Goal: Task Accomplishment & Management: Use online tool/utility

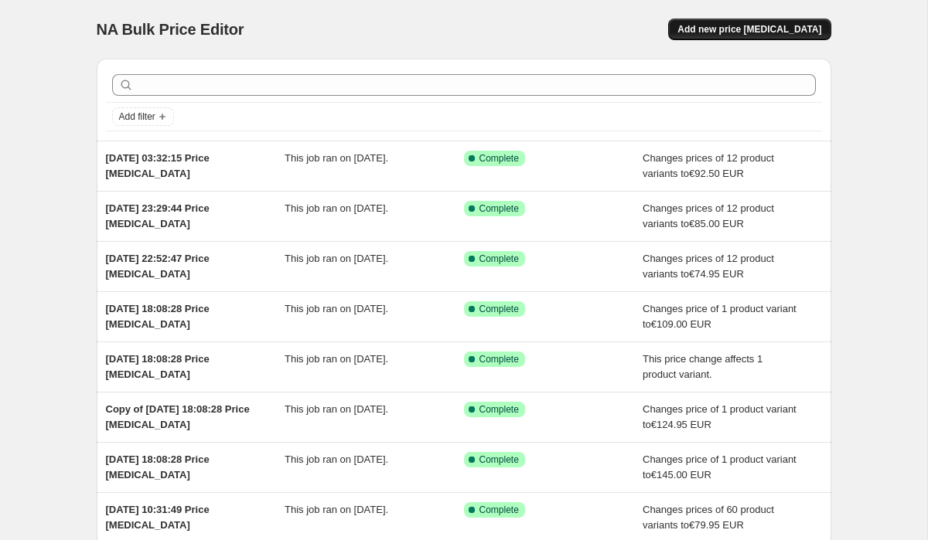
click at [765, 28] on span "Add new price [MEDICAL_DATA]" at bounding box center [749, 29] width 144 height 12
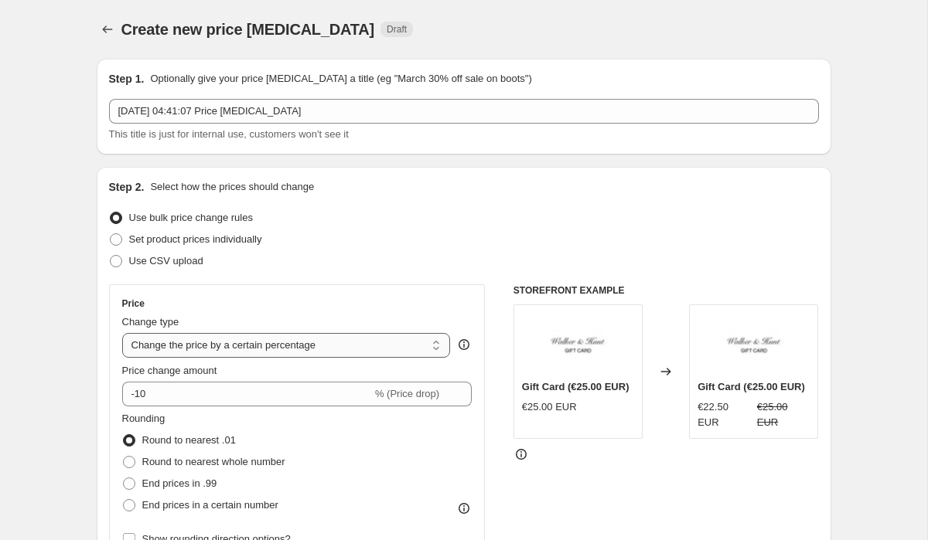
click at [320, 343] on select "Change the price to a certain amount Change the price by a certain amount Chang…" at bounding box center [286, 345] width 328 height 25
select select "to"
click at [122, 333] on select "Change the price to a certain amount Change the price by a certain amount Chang…" at bounding box center [286, 345] width 328 height 25
type input "80.00"
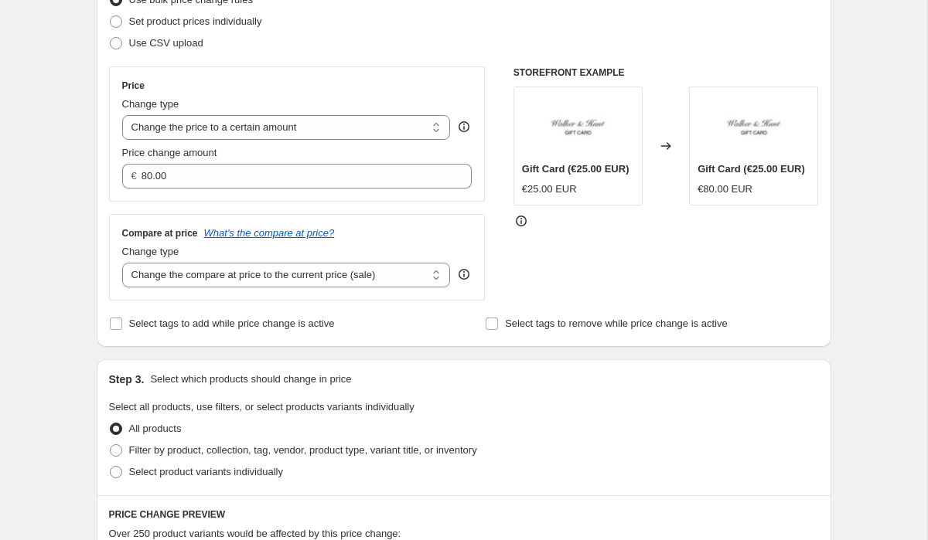
scroll to position [233, 0]
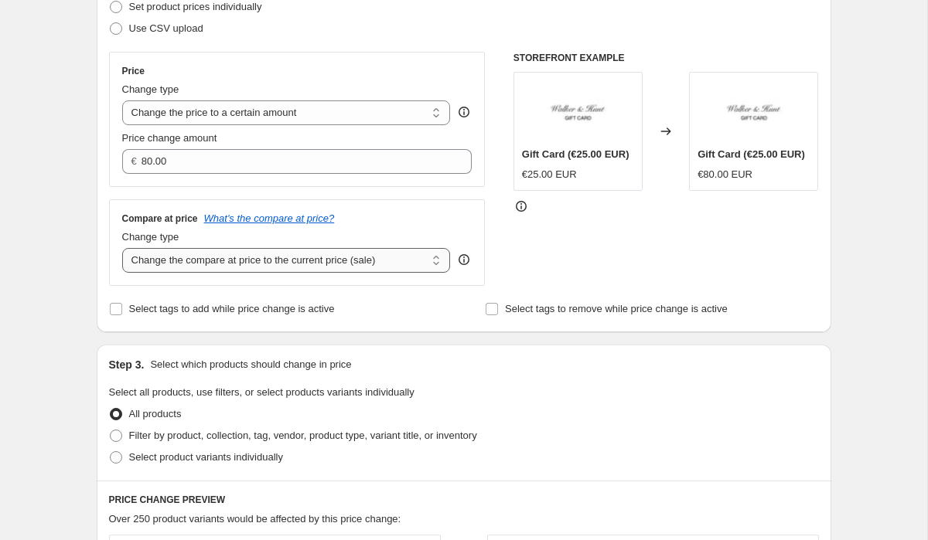
click at [189, 268] on select "Change the compare at price to the current price (sale) Change the compare at p…" at bounding box center [286, 260] width 328 height 25
select select "to"
click at [122, 248] on select "Change the compare at price to the current price (sale) Change the compare at p…" at bounding box center [286, 260] width 328 height 25
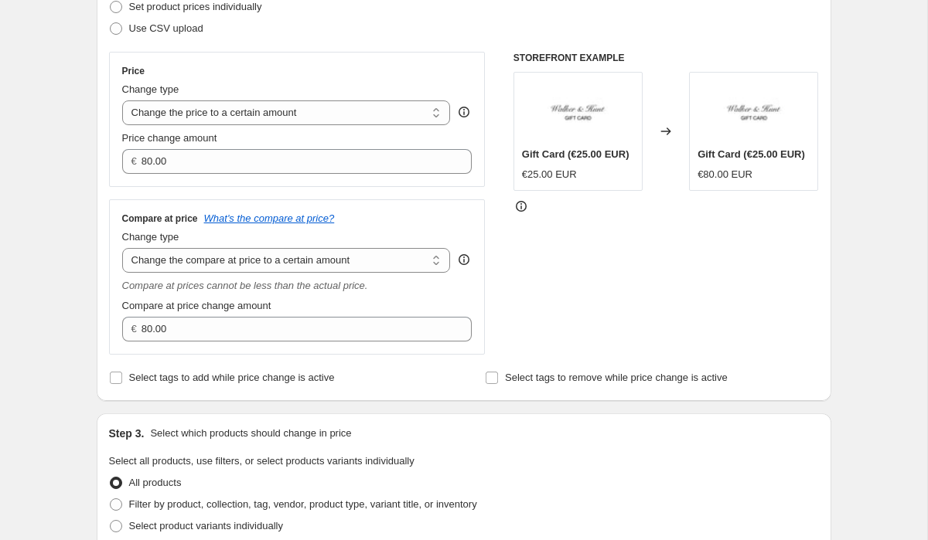
click at [88, 266] on div "Step 1. Optionally give your price change job a title (eg "March 30% off sale o…" at bounding box center [457, 521] width 747 height 1415
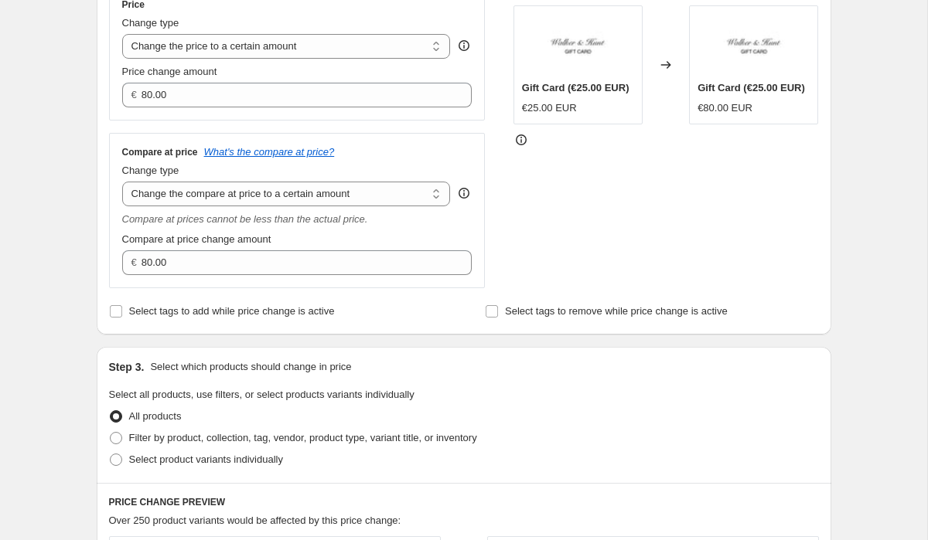
scroll to position [456, 0]
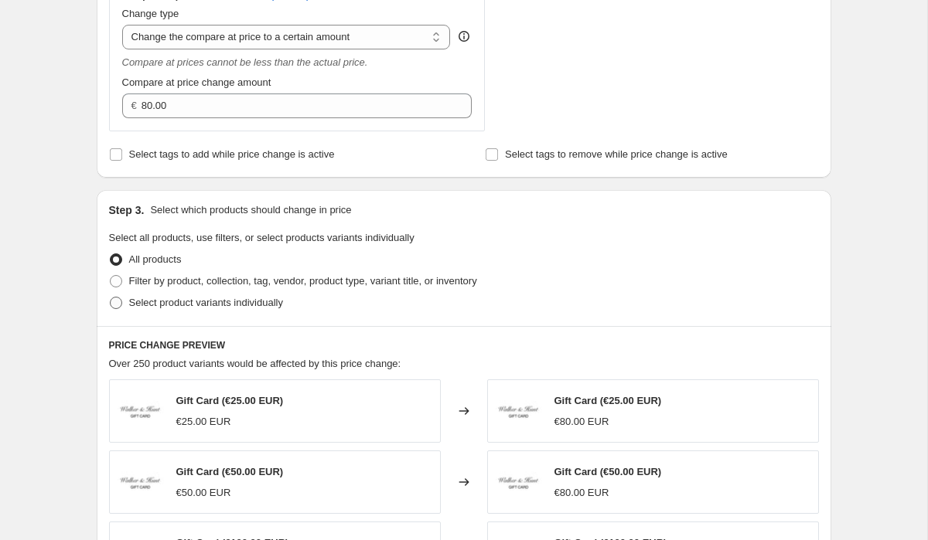
click at [111, 305] on span at bounding box center [116, 303] width 12 height 12
click at [111, 298] on input "Select product variants individually" at bounding box center [110, 297] width 1 height 1
radio input "true"
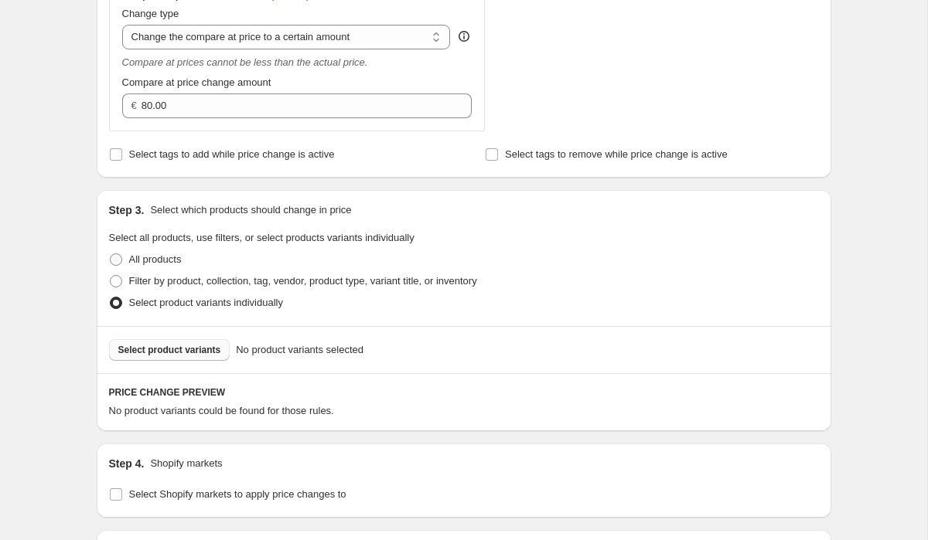
click at [176, 347] on span "Select product variants" at bounding box center [169, 350] width 103 height 12
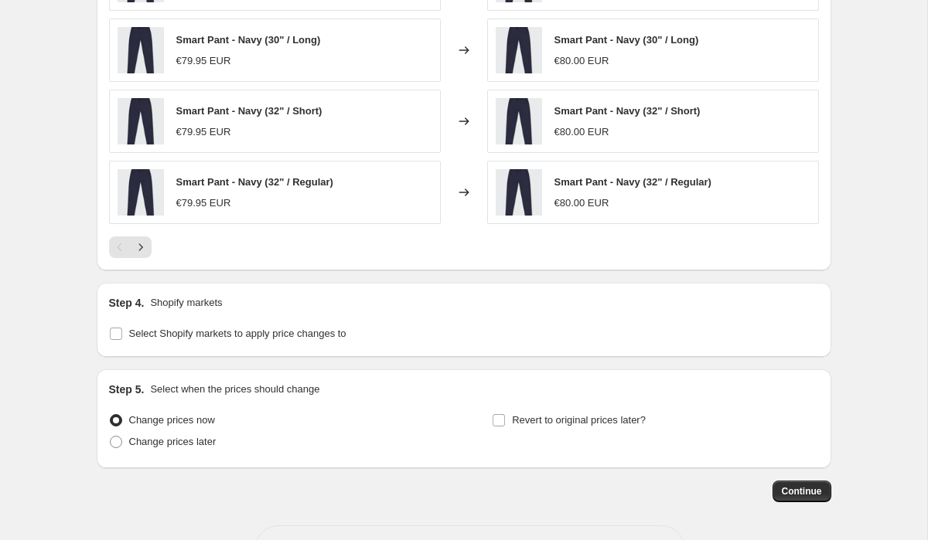
scroll to position [1040, 0]
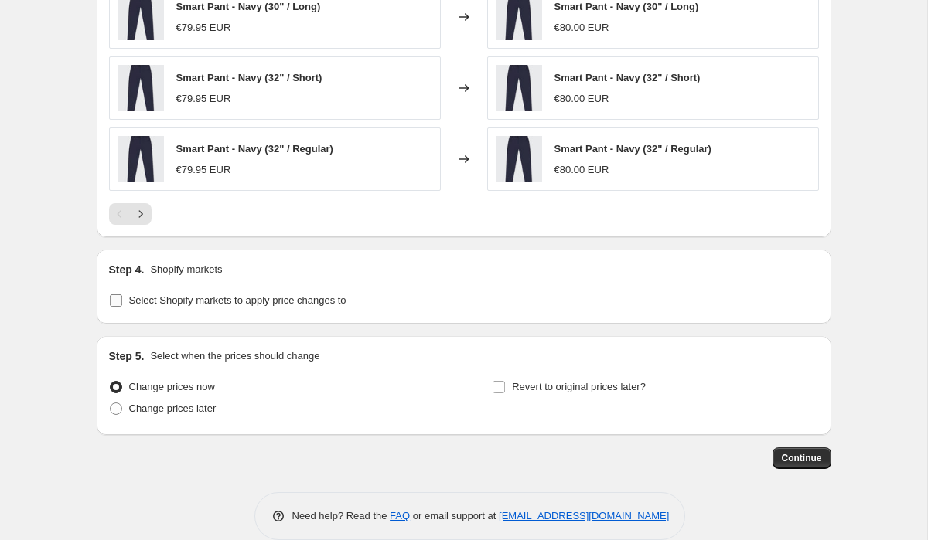
click at [124, 305] on label "Select Shopify markets to apply price changes to" at bounding box center [227, 301] width 237 height 22
click at [122, 305] on input "Select Shopify markets to apply price changes to" at bounding box center [116, 300] width 12 height 12
checkbox input "true"
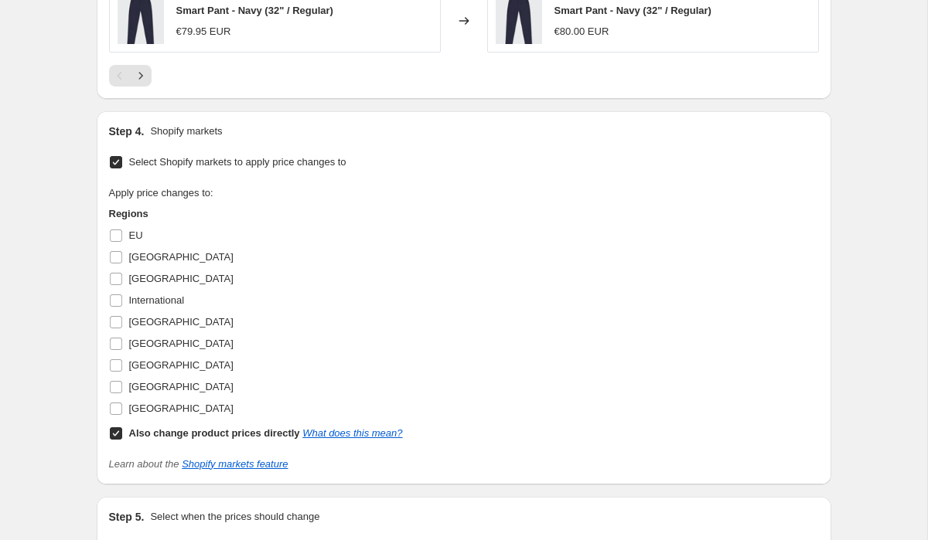
scroll to position [1299, 0]
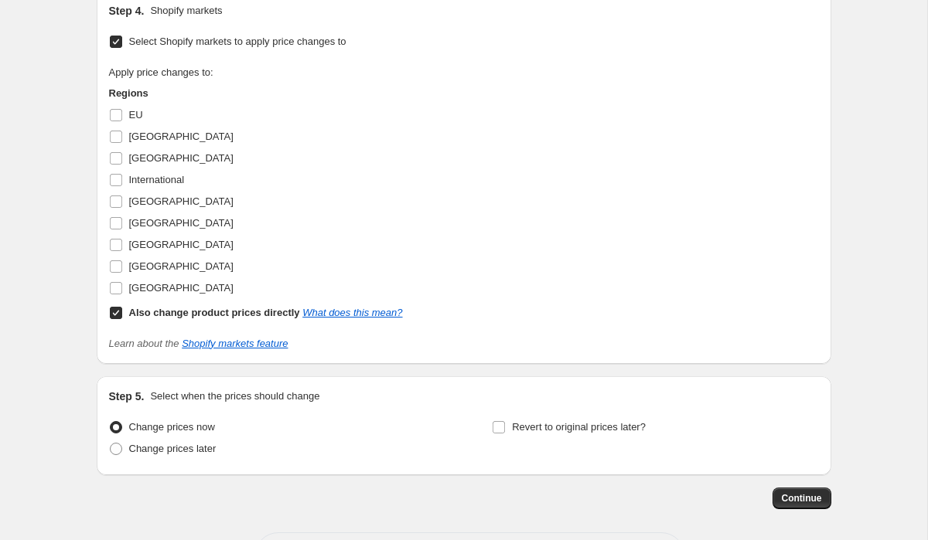
click at [116, 316] on input "Also change product prices directly What does this mean?" at bounding box center [116, 313] width 12 height 12
checkbox input "false"
click at [117, 267] on input "[GEOGRAPHIC_DATA]" at bounding box center [116, 266] width 12 height 12
checkbox input "true"
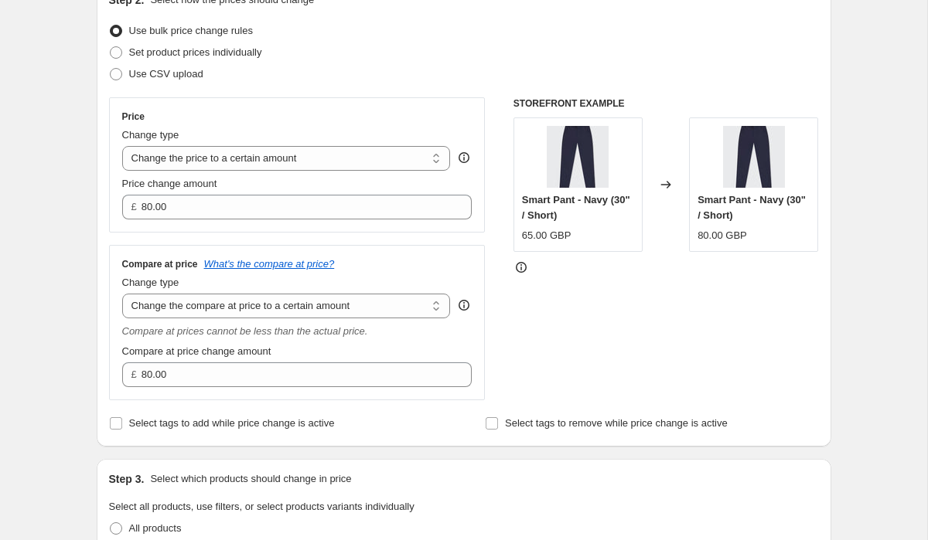
scroll to position [168, 0]
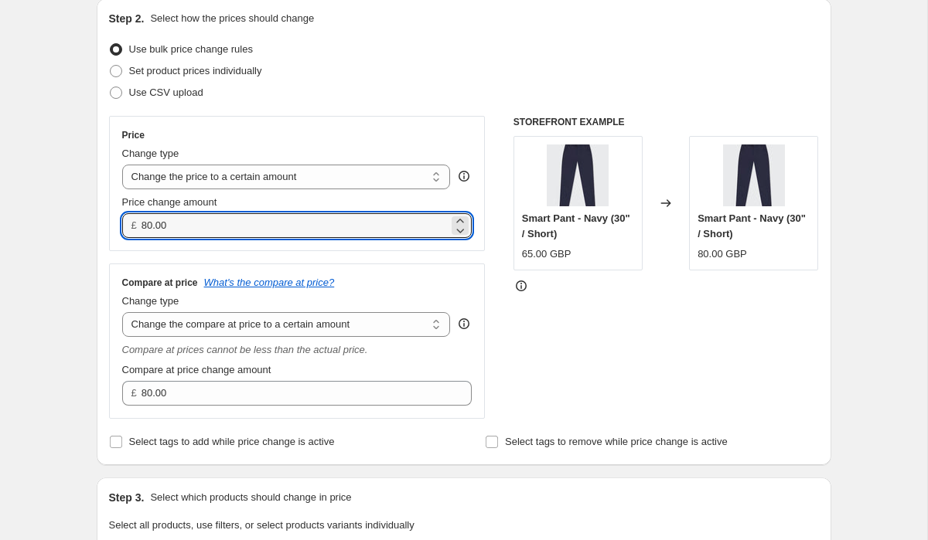
drag, startPoint x: 189, startPoint y: 229, endPoint x: 117, endPoint y: 217, distance: 72.8
click at [121, 218] on div "Price Change type Change the price to a certain amount Change the price by a ce…" at bounding box center [297, 183] width 376 height 135
paste input "64.95"
type input "64.95"
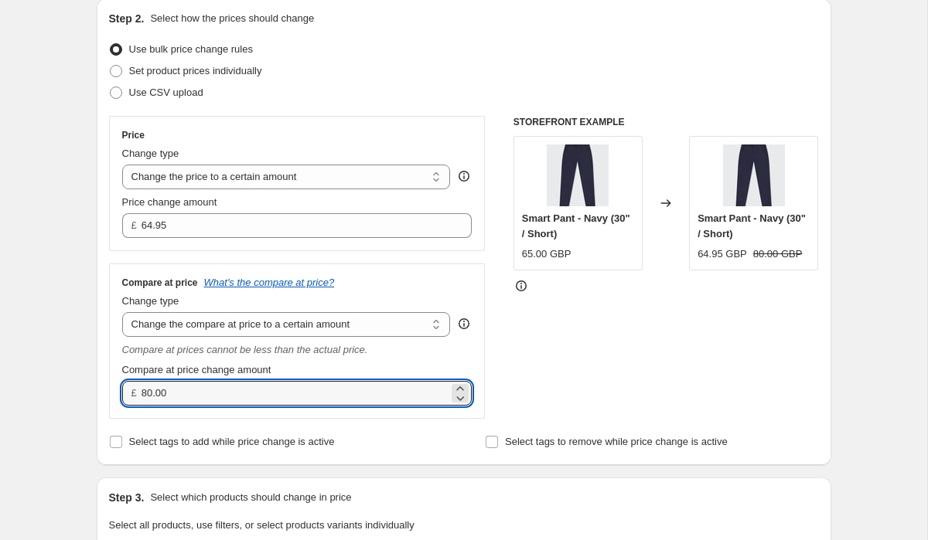
drag, startPoint x: 177, startPoint y: 389, endPoint x: 112, endPoint y: 384, distance: 65.1
click at [112, 384] on div "Compare at price What's the compare at price? Change type Change the compare at…" at bounding box center [297, 341] width 376 height 155
paste input "64.95"
type input "64.95"
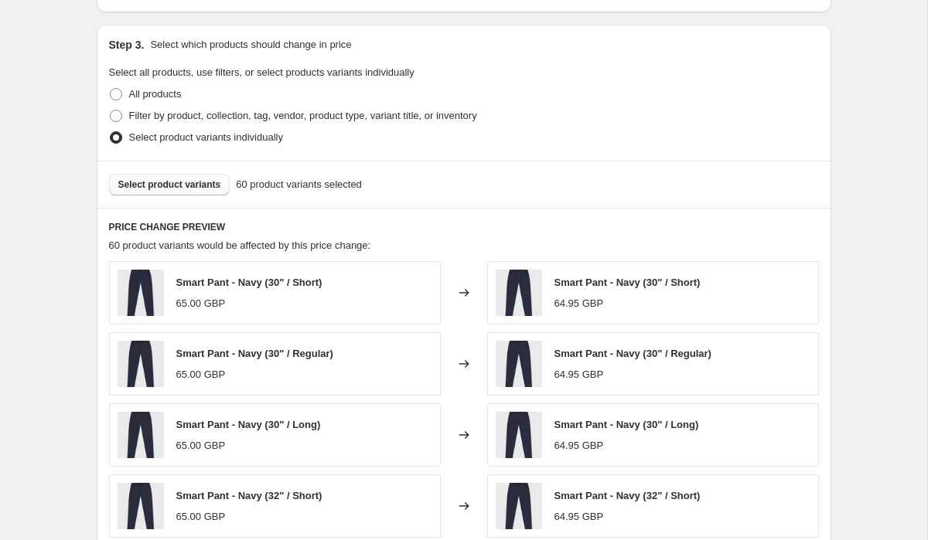
scroll to position [521, 0]
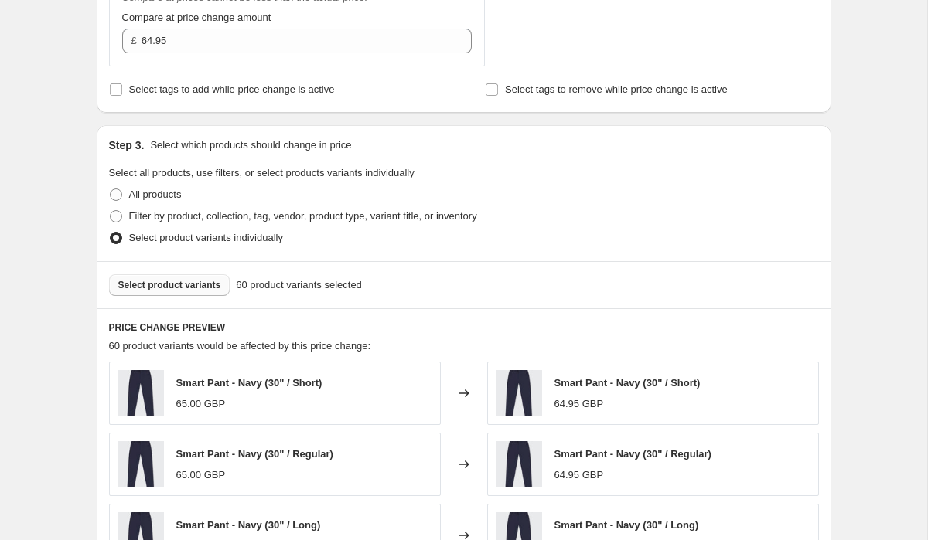
click at [145, 289] on span "Select product variants" at bounding box center [169, 285] width 103 height 12
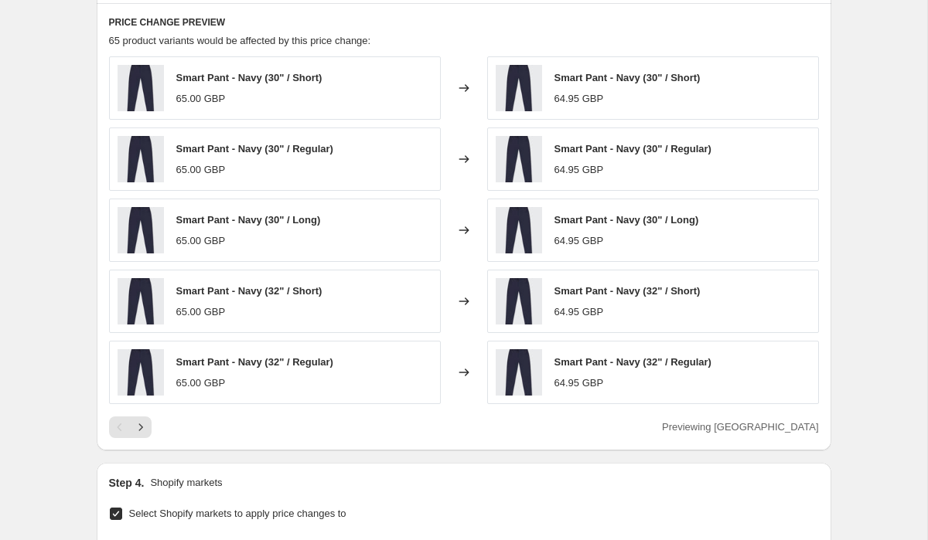
scroll to position [828, 0]
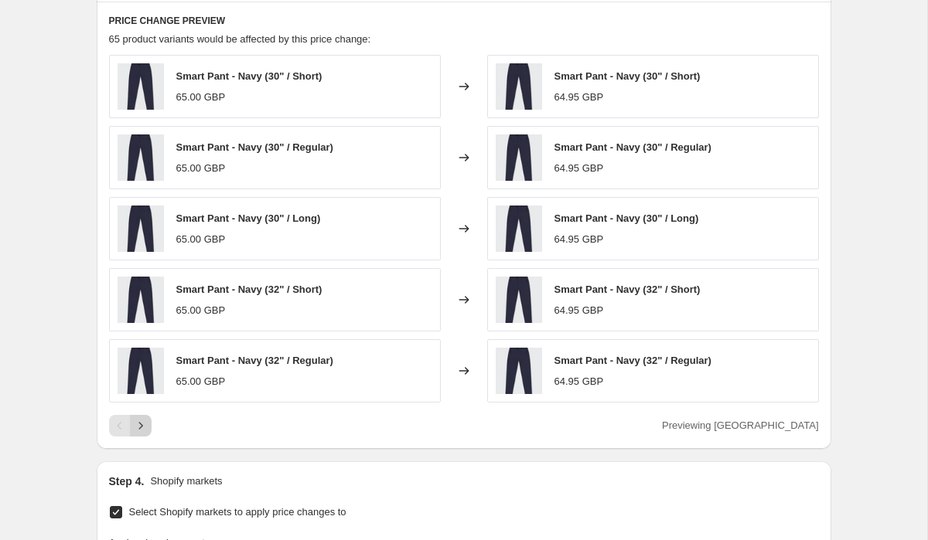
click at [145, 425] on icon "Next" at bounding box center [140, 425] width 15 height 15
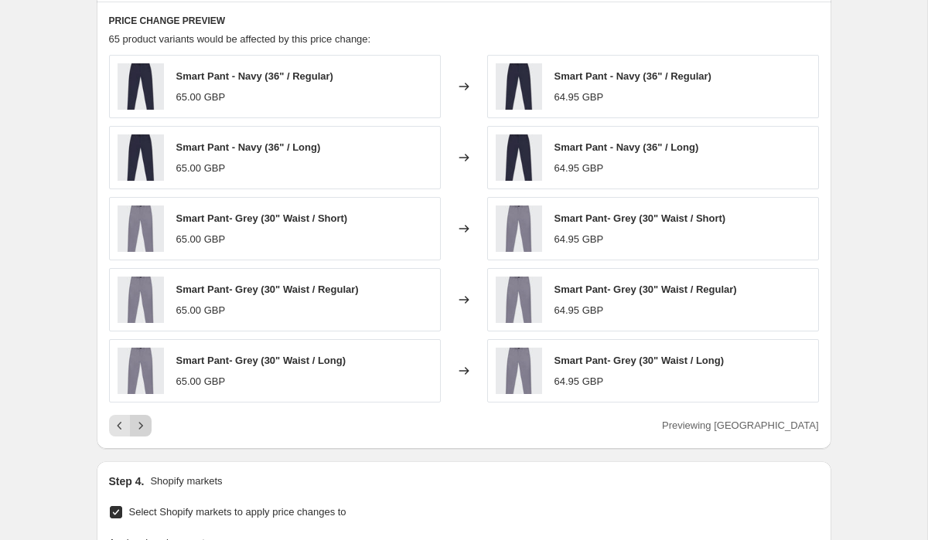
click at [145, 425] on icon "Next" at bounding box center [140, 425] width 15 height 15
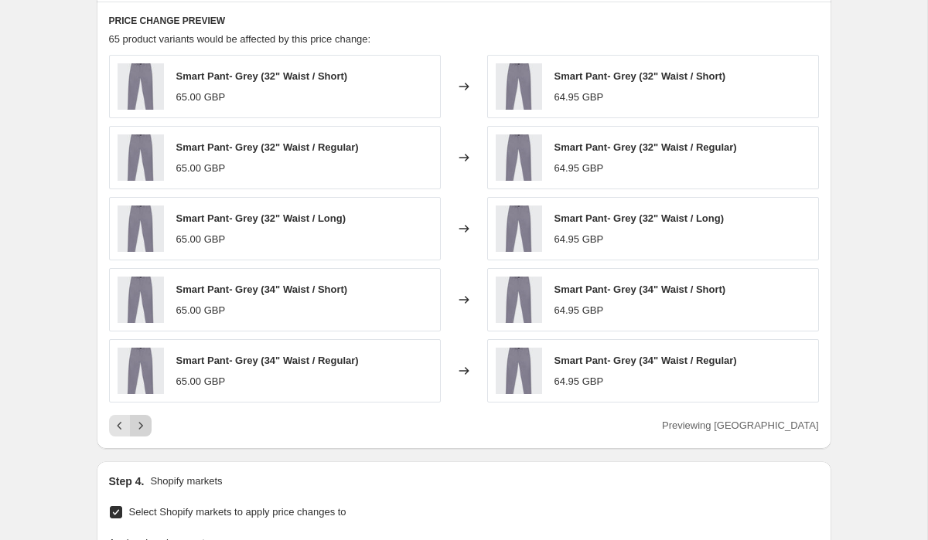
click at [145, 425] on icon "Next" at bounding box center [140, 425] width 15 height 15
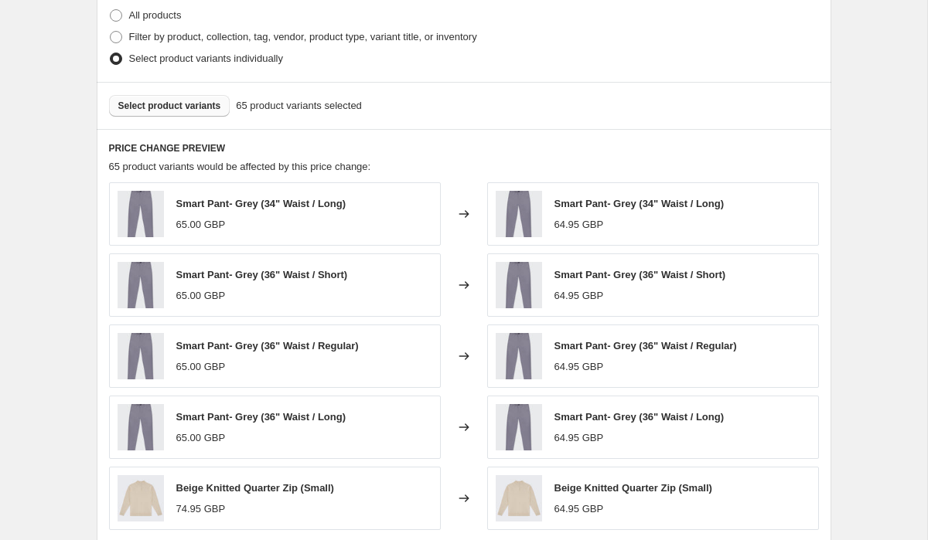
scroll to position [696, 0]
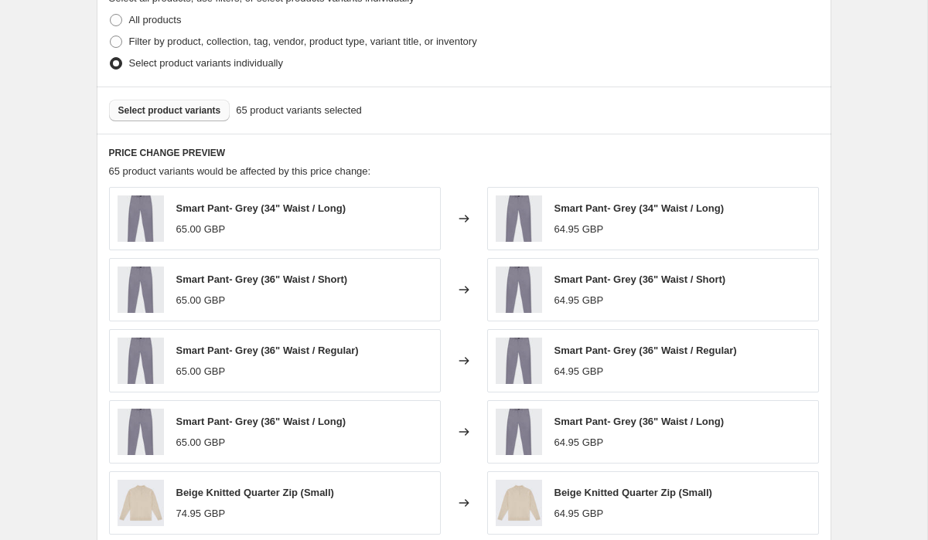
click at [145, 114] on span "Select product variants" at bounding box center [169, 110] width 103 height 12
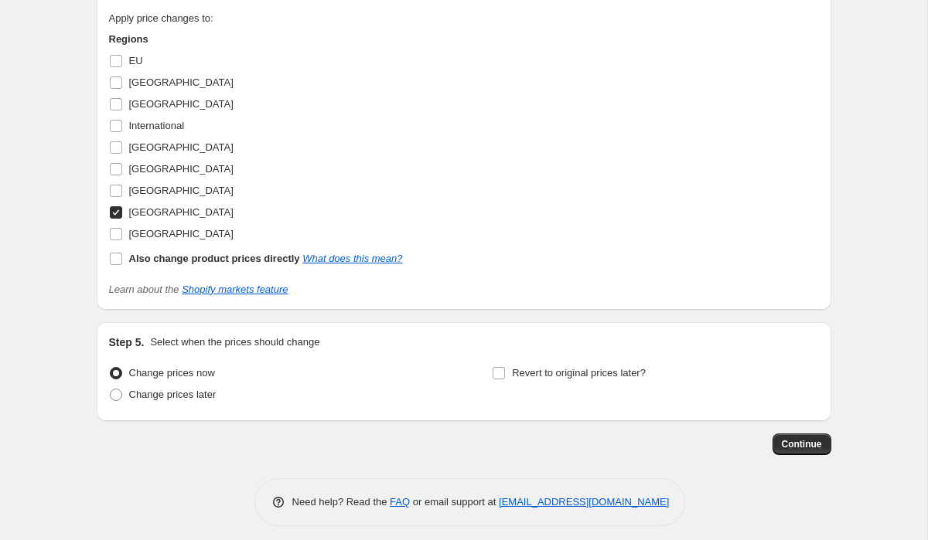
scroll to position [1362, 0]
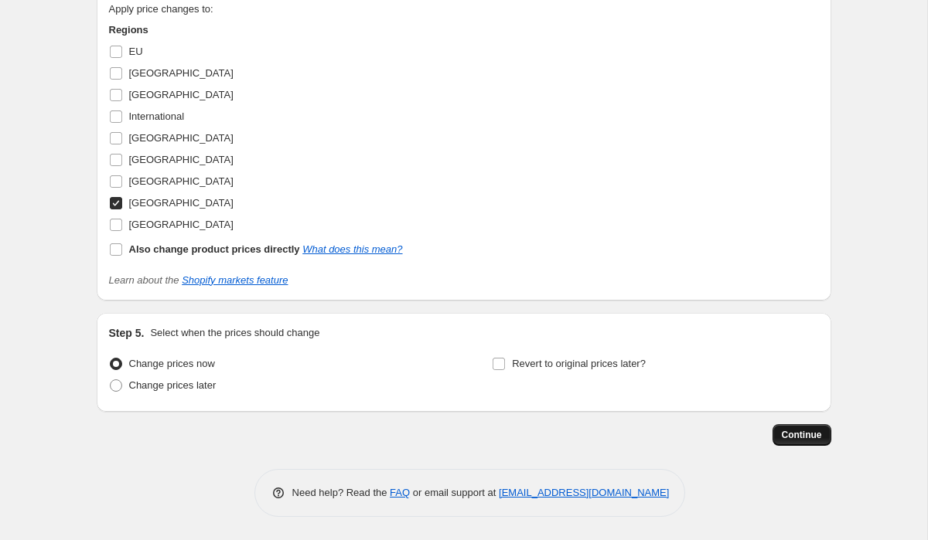
click at [810, 430] on span "Continue" at bounding box center [801, 435] width 40 height 12
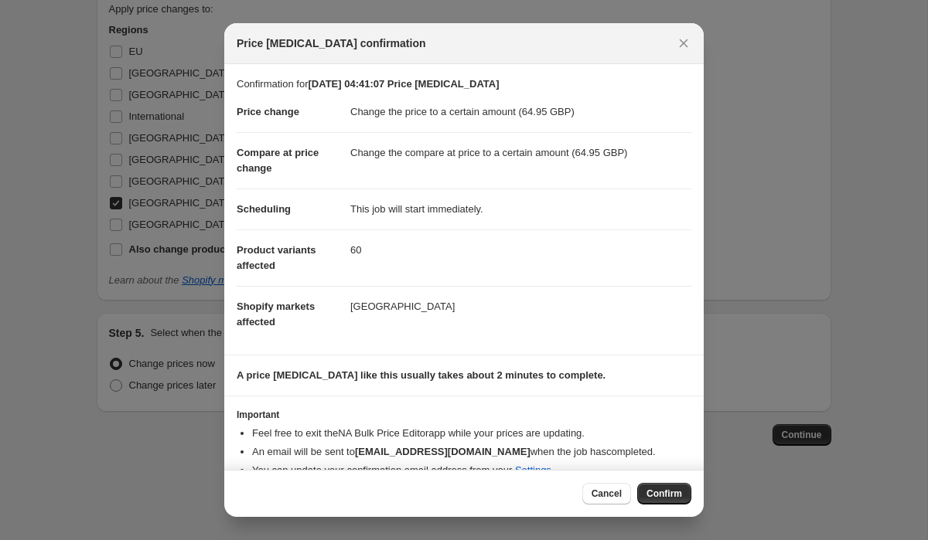
scroll to position [39, 0]
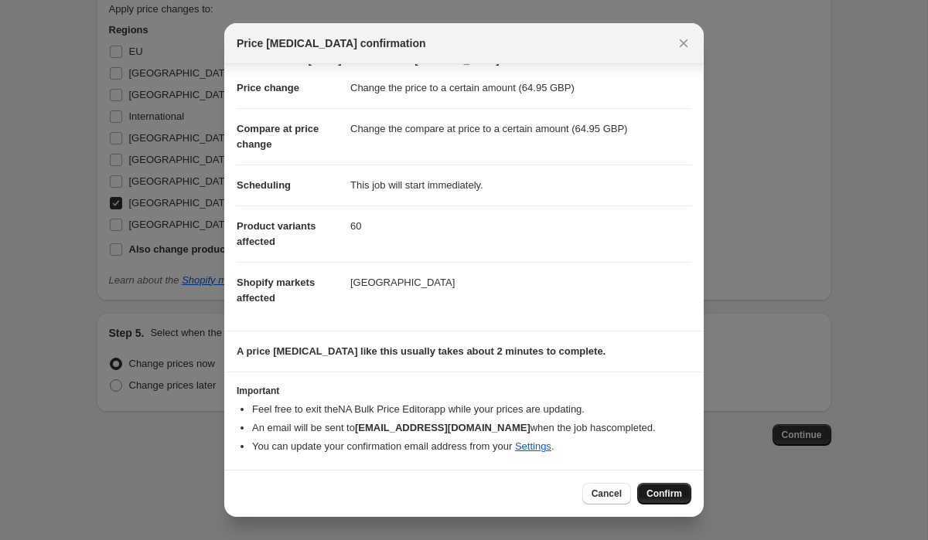
click at [672, 492] on span "Confirm" at bounding box center [664, 494] width 36 height 12
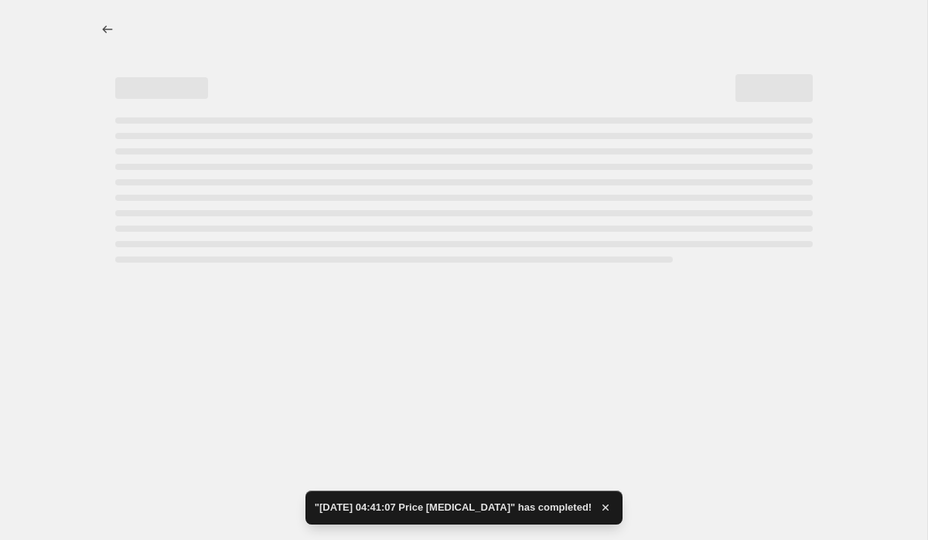
select select "to"
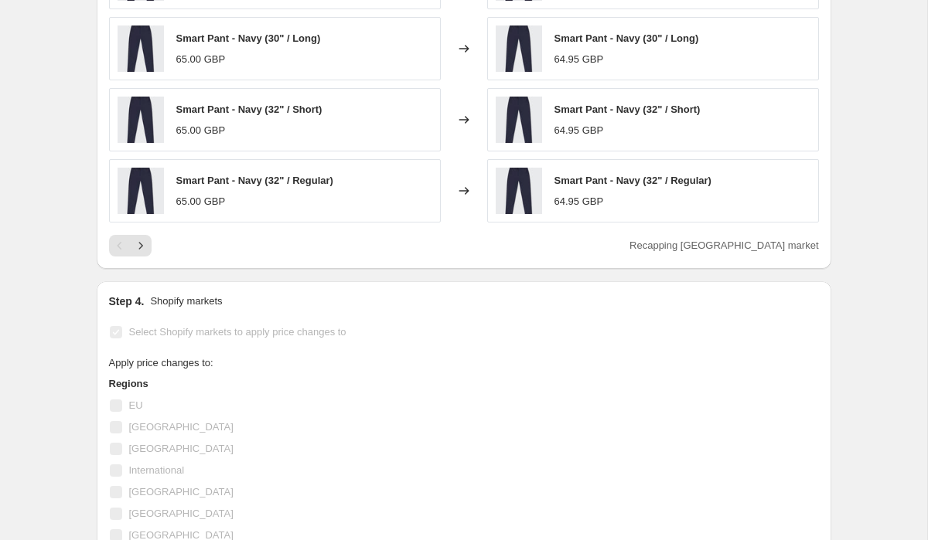
scroll to position [246, 0]
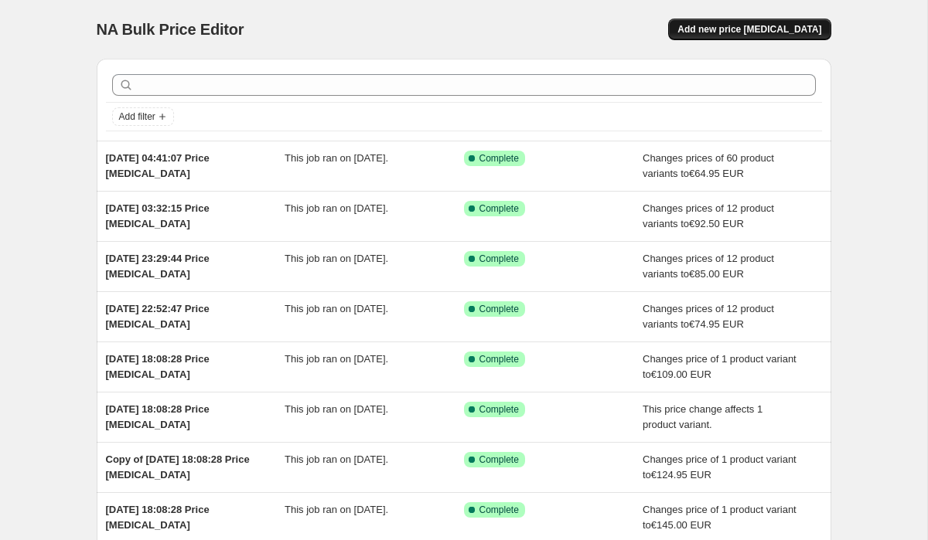
click at [782, 29] on span "Add new price [MEDICAL_DATA]" at bounding box center [749, 29] width 144 height 12
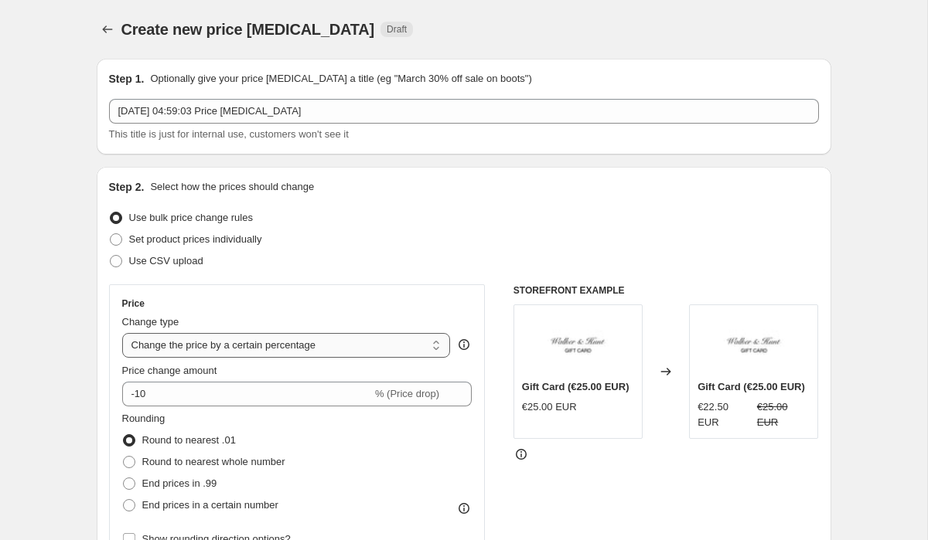
click at [225, 342] on select "Change the price to a certain amount Change the price by a certain amount Chang…" at bounding box center [286, 345] width 328 height 25
select select "to"
click at [122, 333] on select "Change the price to a certain amount Change the price by a certain amount Chang…" at bounding box center [286, 345] width 328 height 25
type input "80.00"
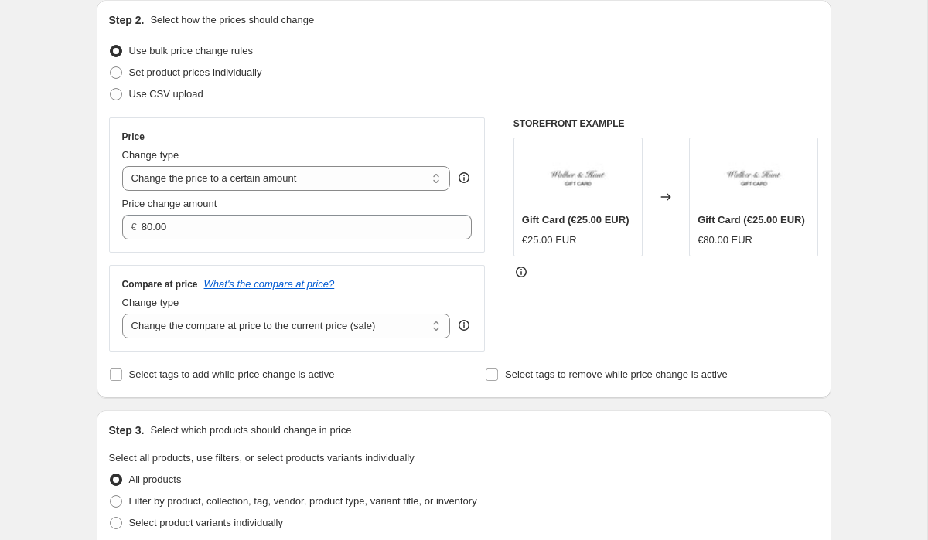
scroll to position [185, 0]
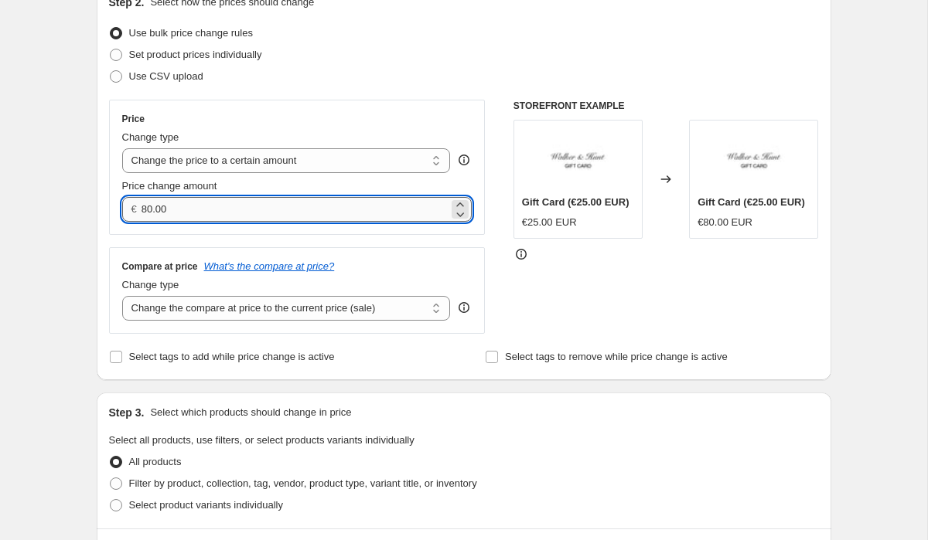
click at [183, 206] on input "80.00" at bounding box center [294, 209] width 307 height 25
click at [209, 310] on select "Change the compare at price to the current price (sale) Change the compare at p…" at bounding box center [286, 308] width 328 height 25
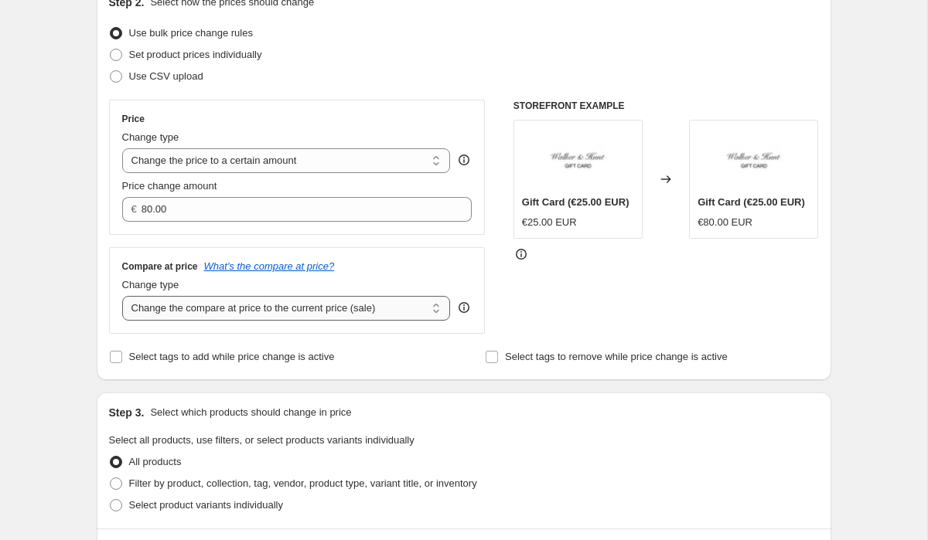
select select "to"
click at [122, 296] on select "Change the compare at price to the current price (sale) Change the compare at p…" at bounding box center [286, 308] width 328 height 25
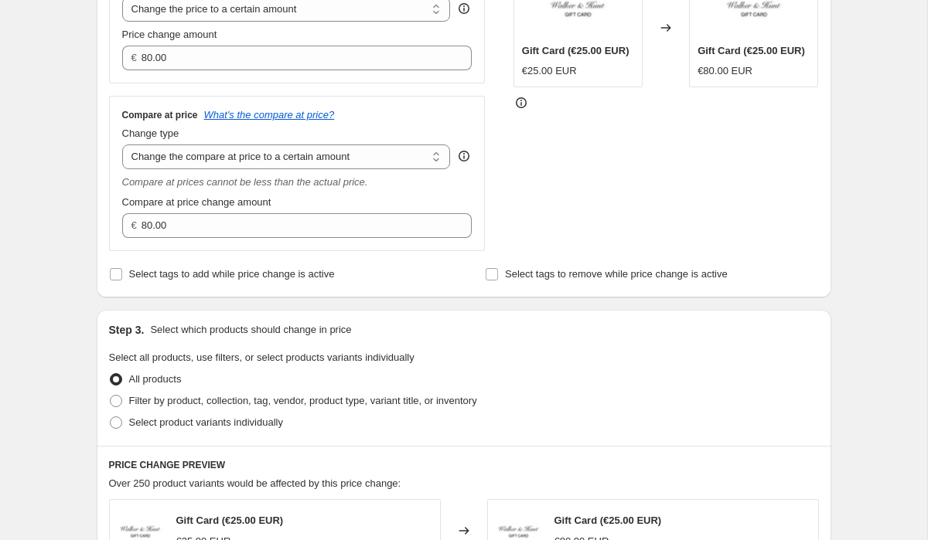
scroll to position [363, 0]
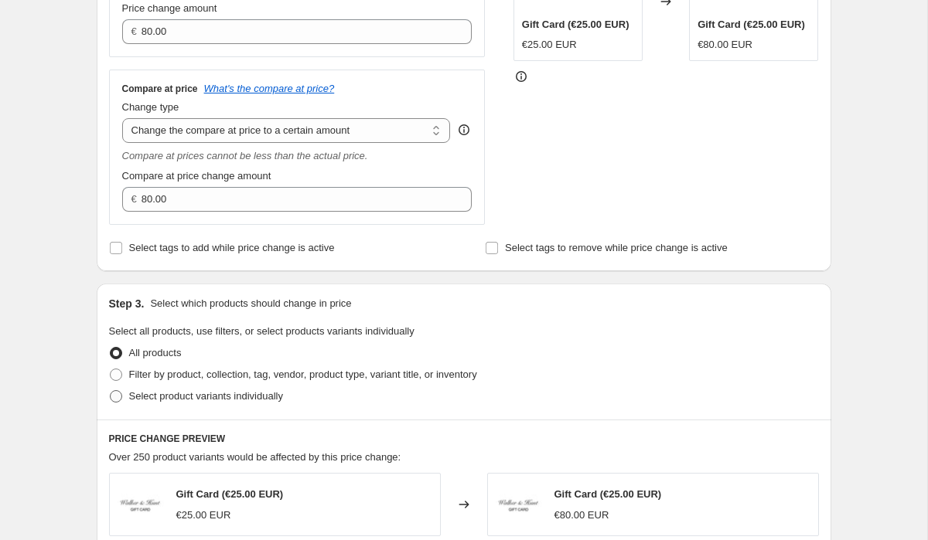
click at [112, 396] on span at bounding box center [116, 396] width 12 height 12
click at [111, 391] on input "Select product variants individually" at bounding box center [110, 390] width 1 height 1
radio input "true"
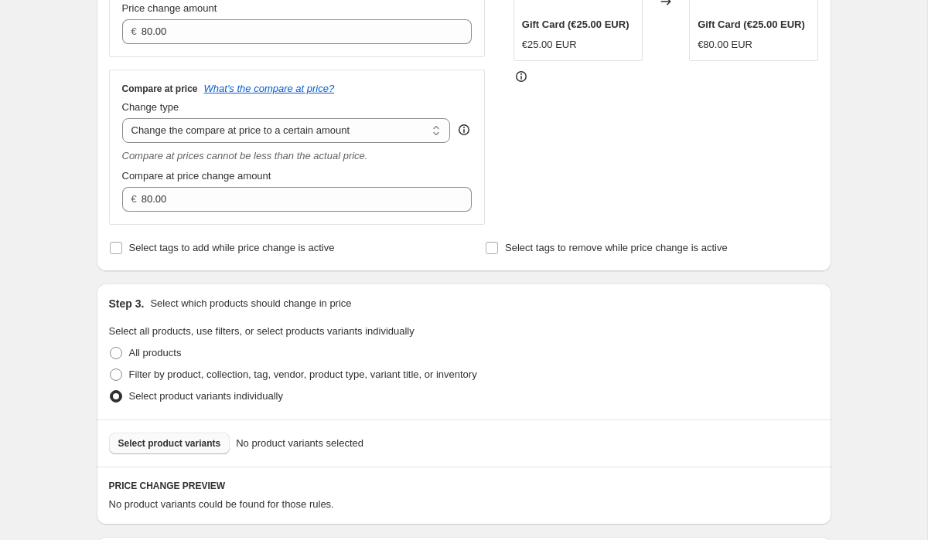
click at [156, 437] on button "Select product variants" at bounding box center [169, 444] width 121 height 22
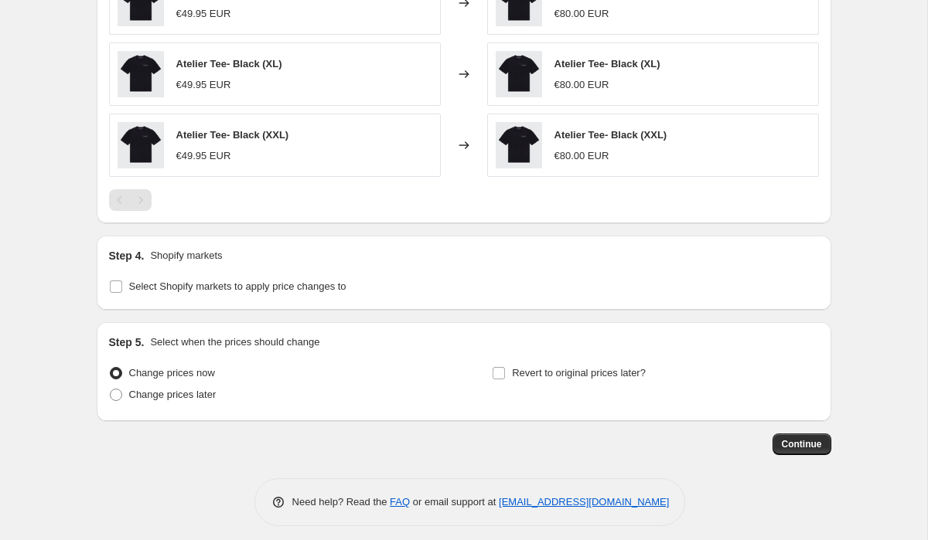
scroll to position [1054, 0]
click at [118, 290] on input "Select Shopify markets to apply price changes to" at bounding box center [116, 286] width 12 height 12
checkbox input "true"
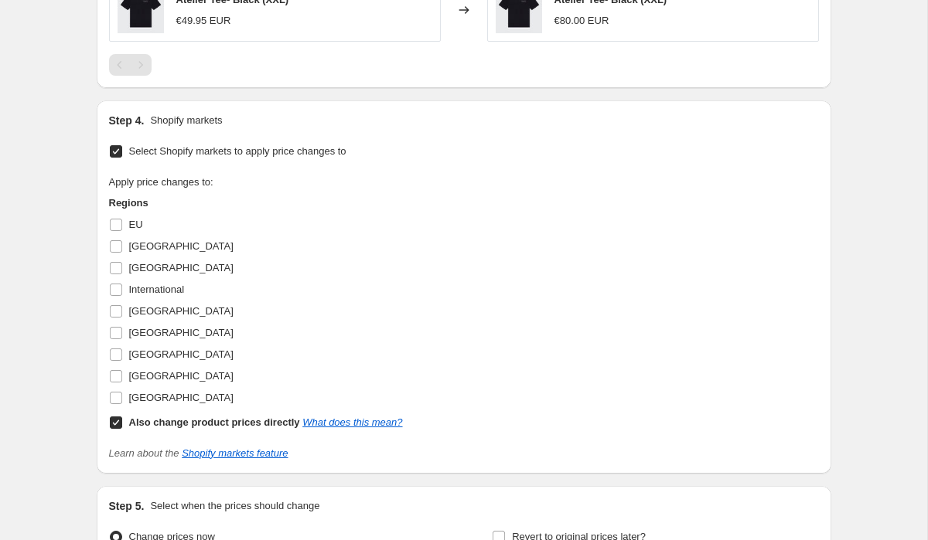
scroll to position [1260, 0]
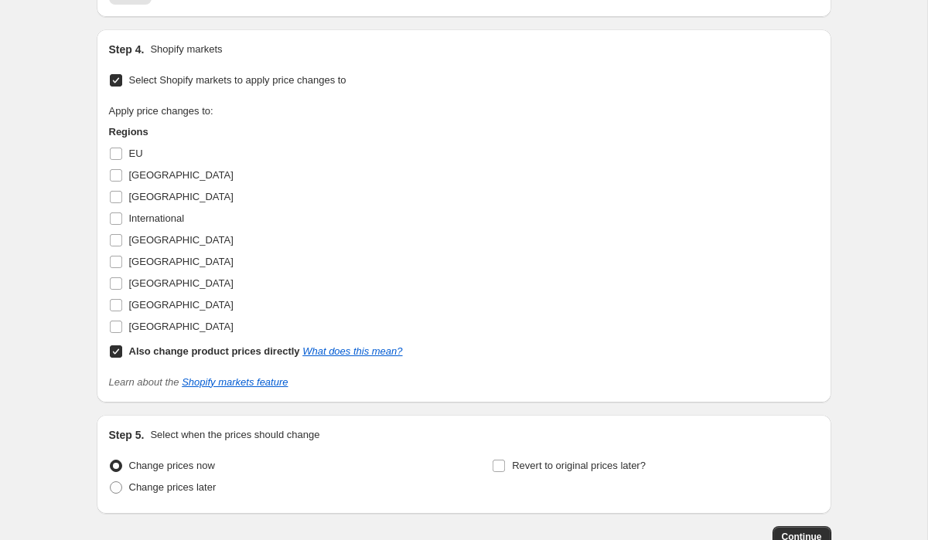
click at [116, 353] on input "Also change product prices directly What does this mean?" at bounding box center [116, 352] width 12 height 12
checkbox input "false"
click at [117, 284] on input "[GEOGRAPHIC_DATA]" at bounding box center [116, 283] width 12 height 12
checkbox input "true"
click at [117, 216] on input "International" at bounding box center [116, 219] width 12 height 12
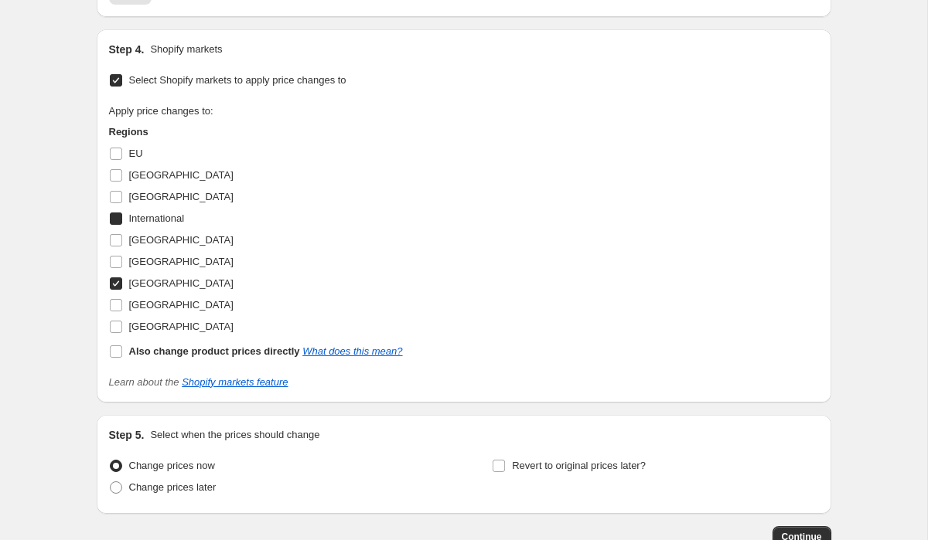
checkbox input "true"
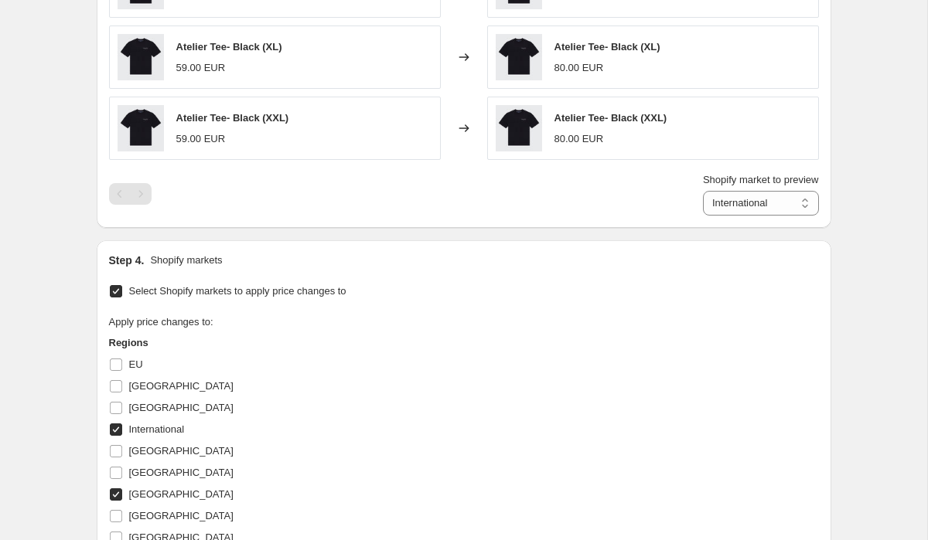
scroll to position [1156, 0]
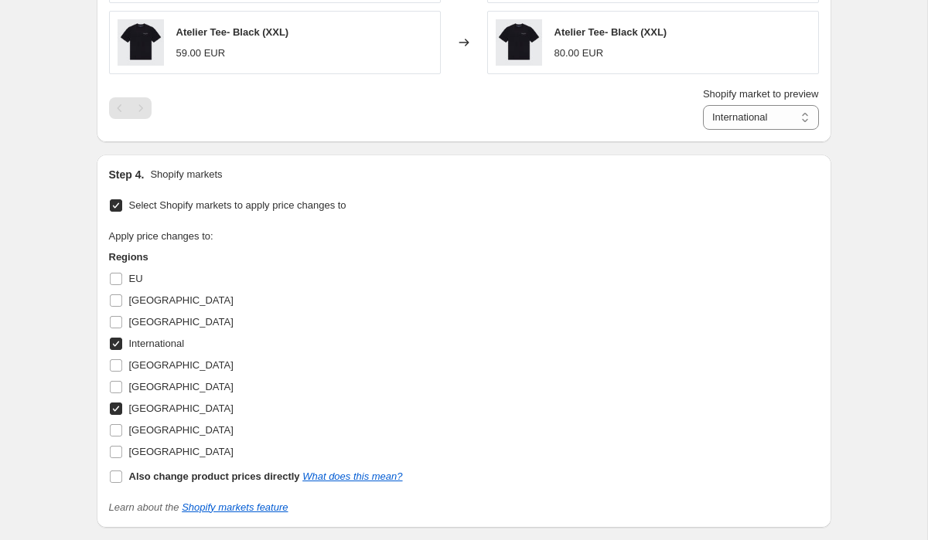
click at [113, 409] on input "[GEOGRAPHIC_DATA]" at bounding box center [116, 409] width 12 height 12
checkbox input "false"
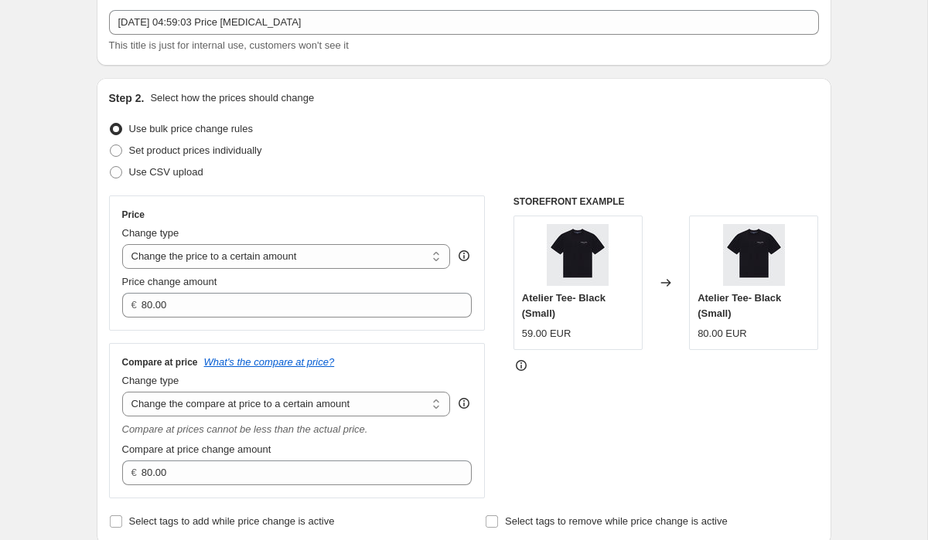
scroll to position [90, 0]
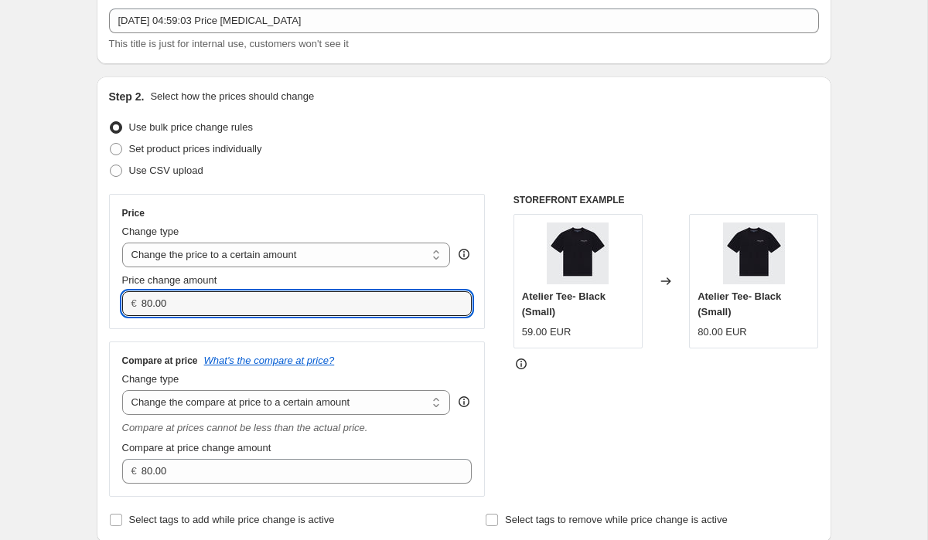
drag, startPoint x: 182, startPoint y: 307, endPoint x: 101, endPoint y: 307, distance: 81.2
click at [104, 307] on div "Step 2. Select how the prices should change Use bulk price change rules Set pro…" at bounding box center [464, 310] width 734 height 467
drag, startPoint x: 186, startPoint y: 305, endPoint x: 104, endPoint y: 301, distance: 82.0
click at [105, 302] on div "Step 2. Select how the prices should change Use bulk price change rules Set pro…" at bounding box center [464, 310] width 734 height 467
type input "49.95"
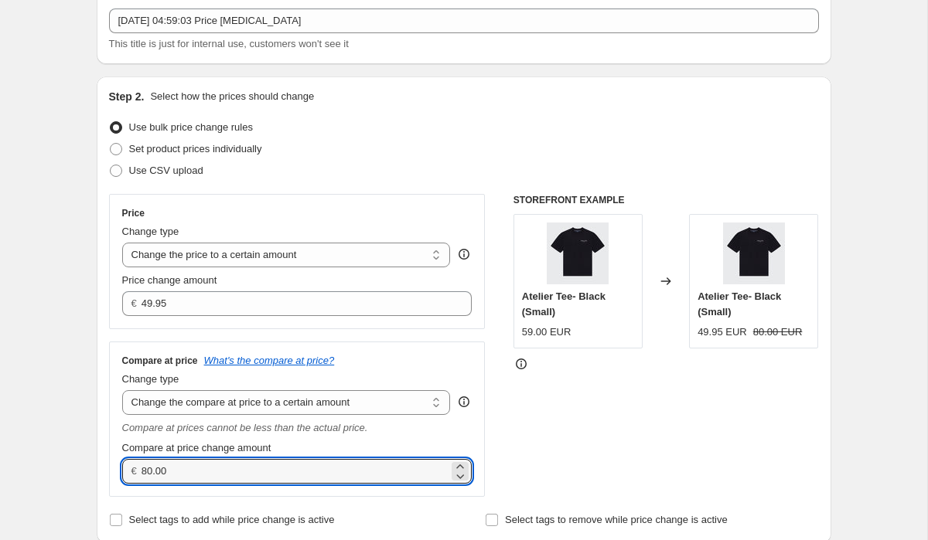
drag, startPoint x: 184, startPoint y: 468, endPoint x: 92, endPoint y: 465, distance: 92.1
click at [97, 465] on div "Step 2. Select how the prices should change Use bulk price change rules Set pro…" at bounding box center [464, 310] width 734 height 467
paste input "49.95"
type input "49.95"
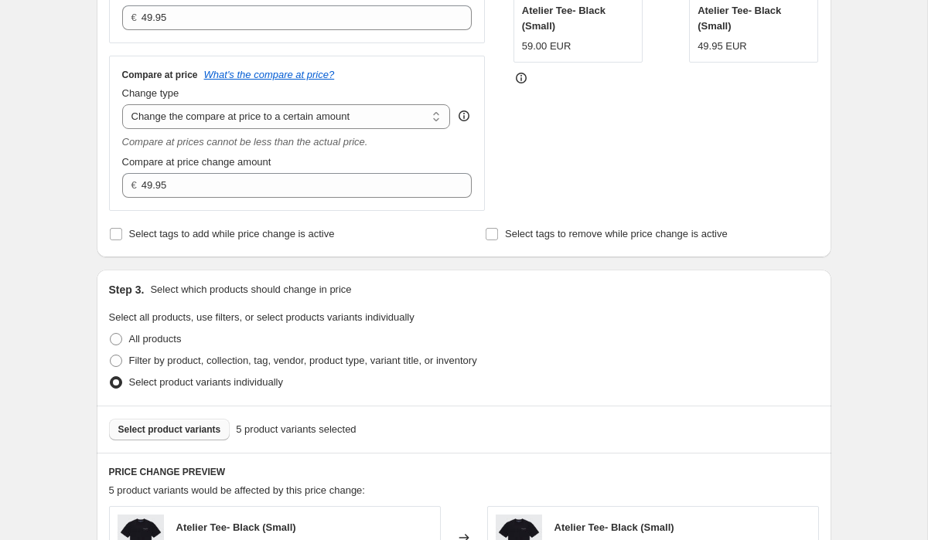
scroll to position [382, 0]
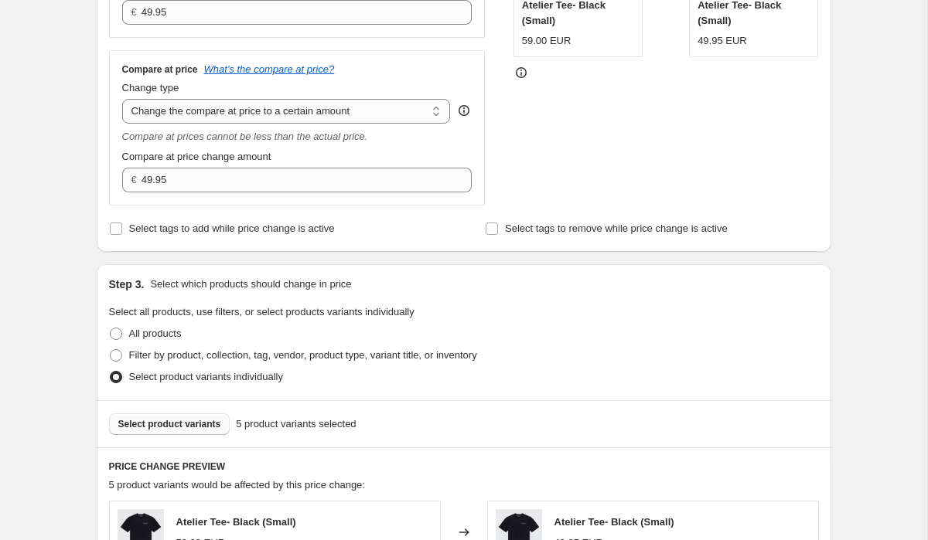
click at [158, 420] on span "Select product variants" at bounding box center [169, 424] width 103 height 12
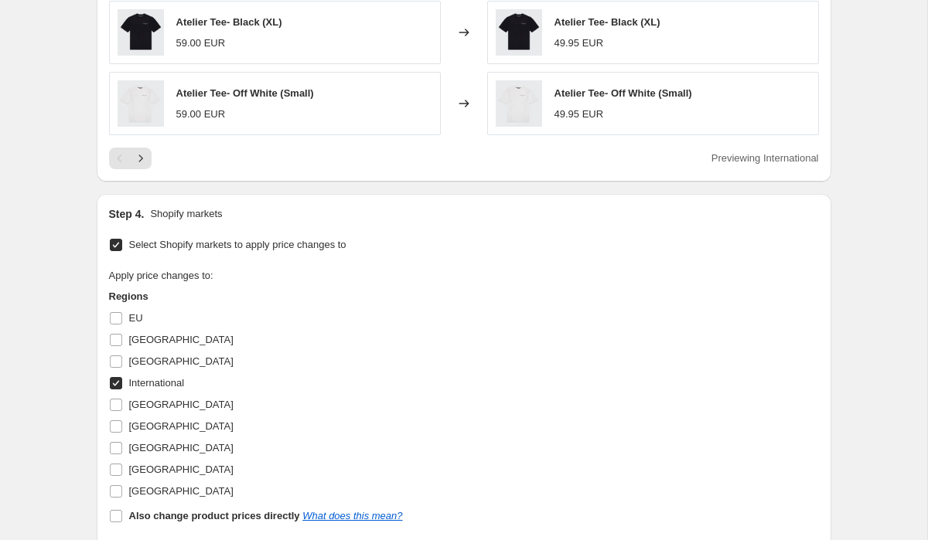
scroll to position [1362, 0]
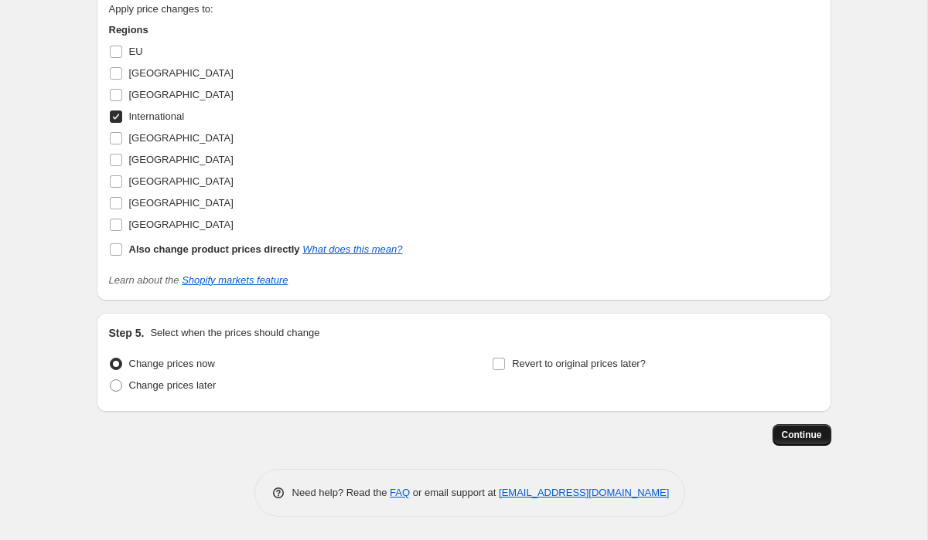
click at [799, 438] on span "Continue" at bounding box center [801, 435] width 40 height 12
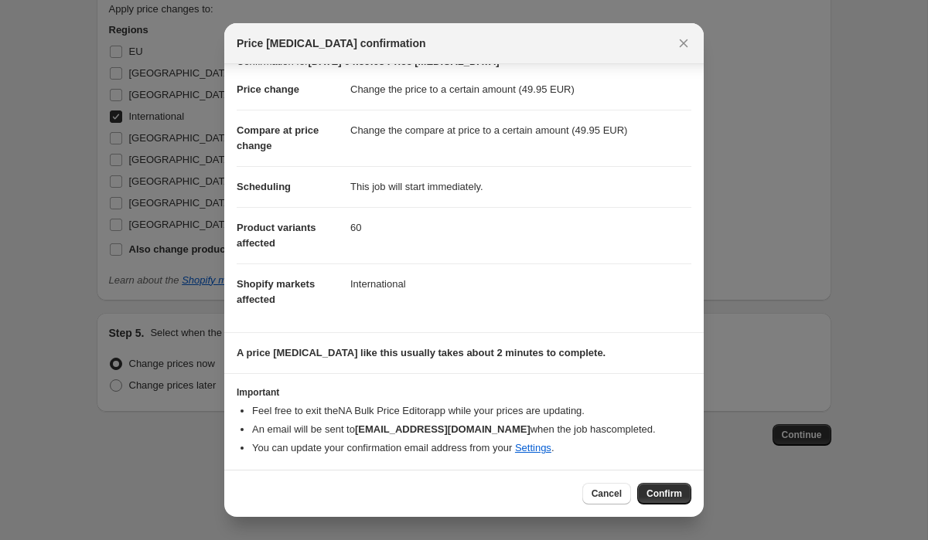
scroll to position [39, 0]
click at [676, 501] on button "Confirm" at bounding box center [664, 494] width 54 height 22
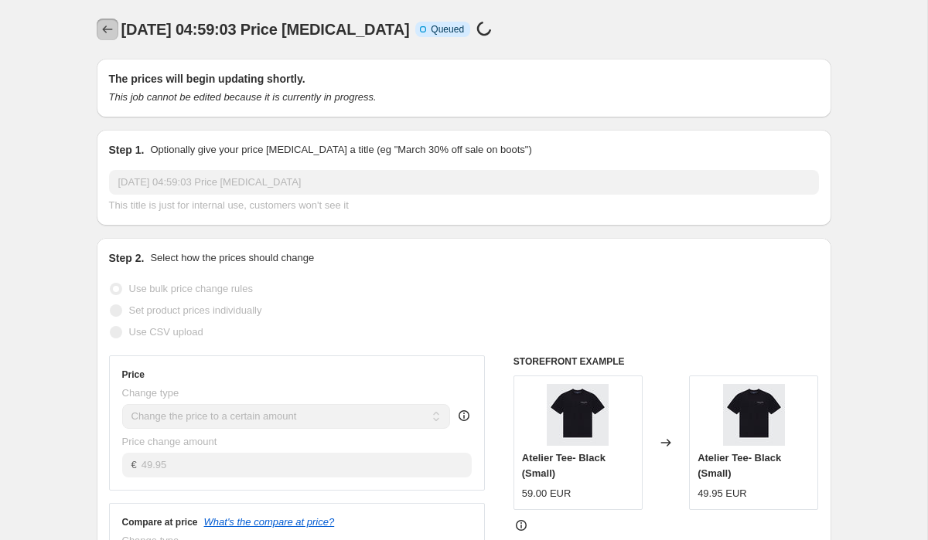
click at [100, 27] on icon "Price change jobs" at bounding box center [107, 29] width 15 height 15
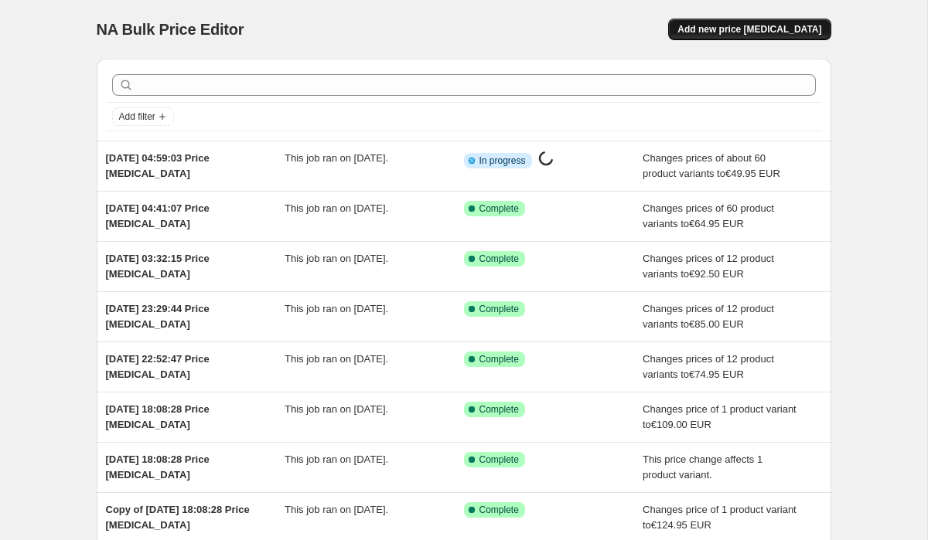
click at [735, 33] on span "Add new price [MEDICAL_DATA]" at bounding box center [749, 29] width 144 height 12
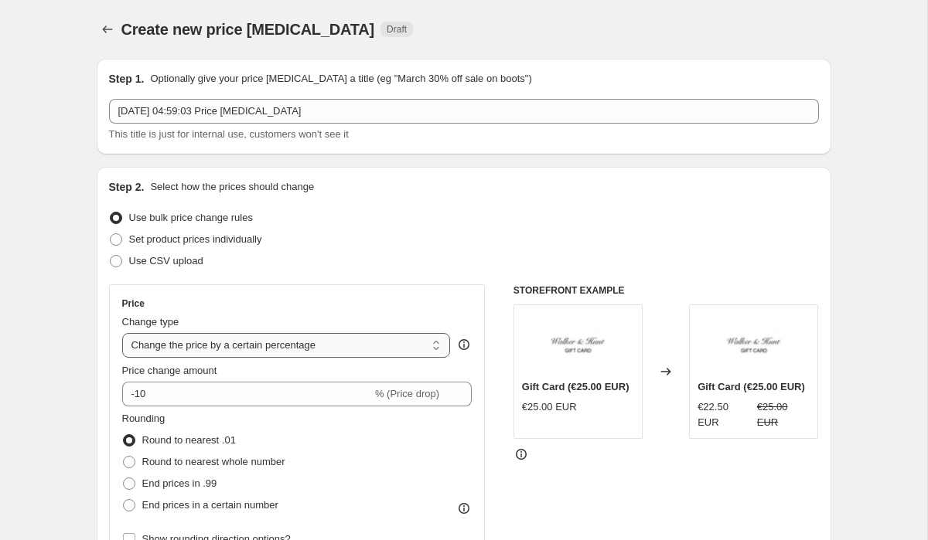
click at [209, 349] on select "Change the price to a certain amount Change the price by a certain amount Chang…" at bounding box center [286, 345] width 328 height 25
select select "to"
click at [122, 333] on select "Change the price to a certain amount Change the price by a certain amount Chang…" at bounding box center [286, 345] width 328 height 25
type input "80.00"
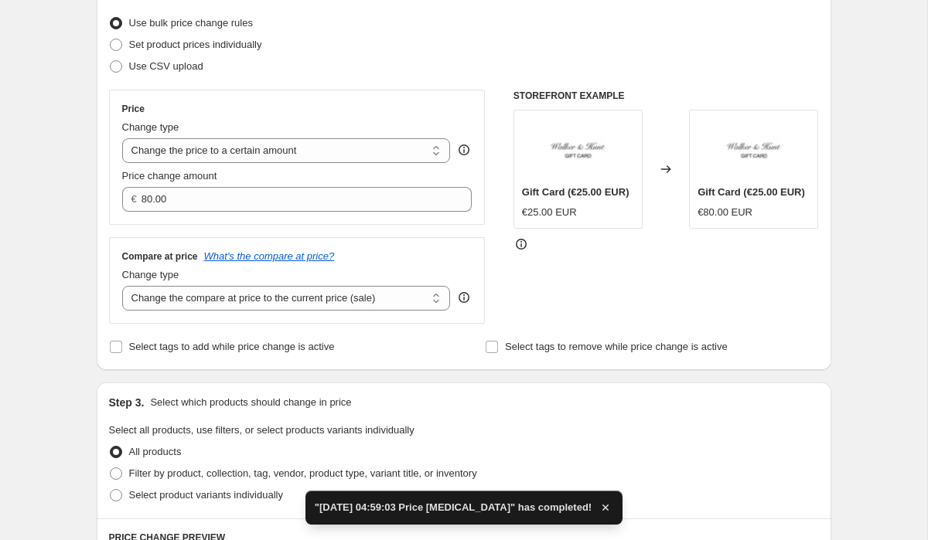
scroll to position [218, 0]
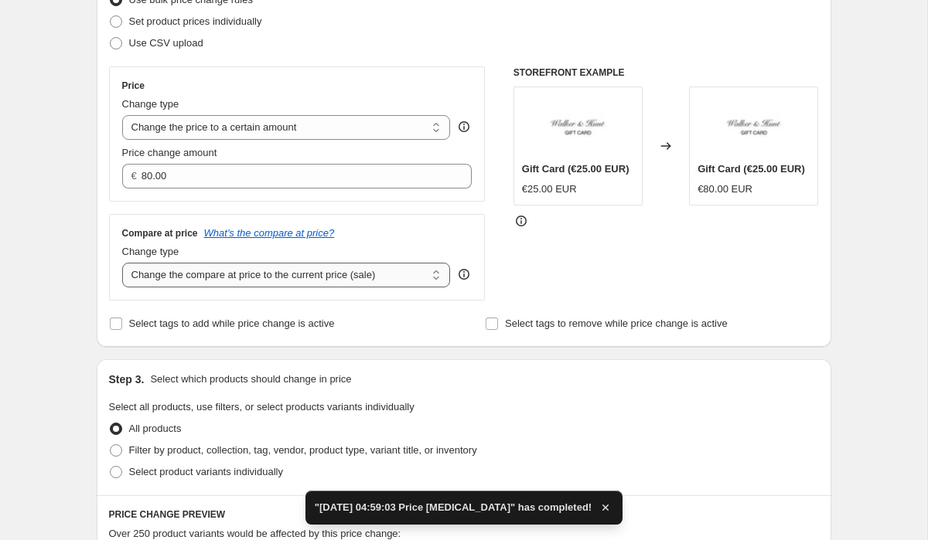
click at [183, 285] on select "Change the compare at price to the current price (sale) Change the compare at p…" at bounding box center [286, 275] width 328 height 25
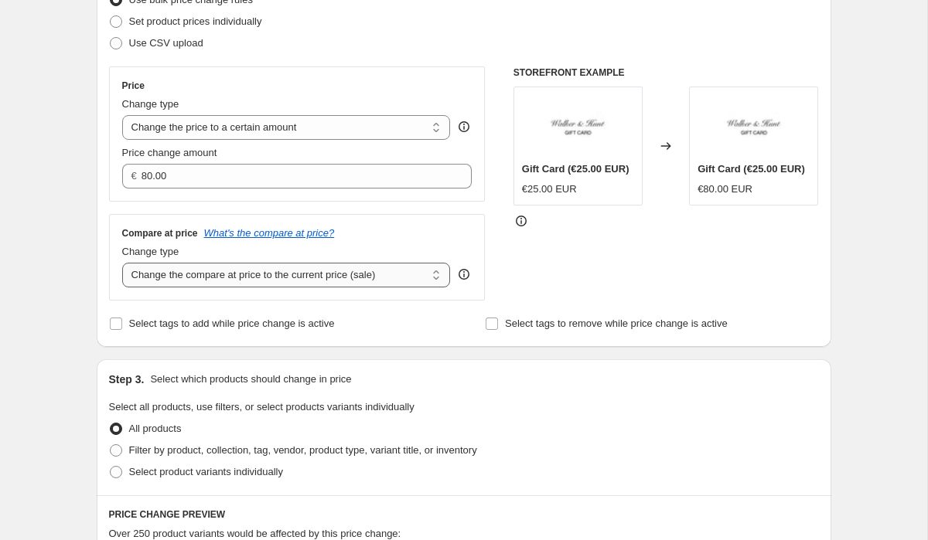
select select "to"
click at [122, 263] on select "Change the compare at price to the current price (sale) Change the compare at p…" at bounding box center [286, 275] width 328 height 25
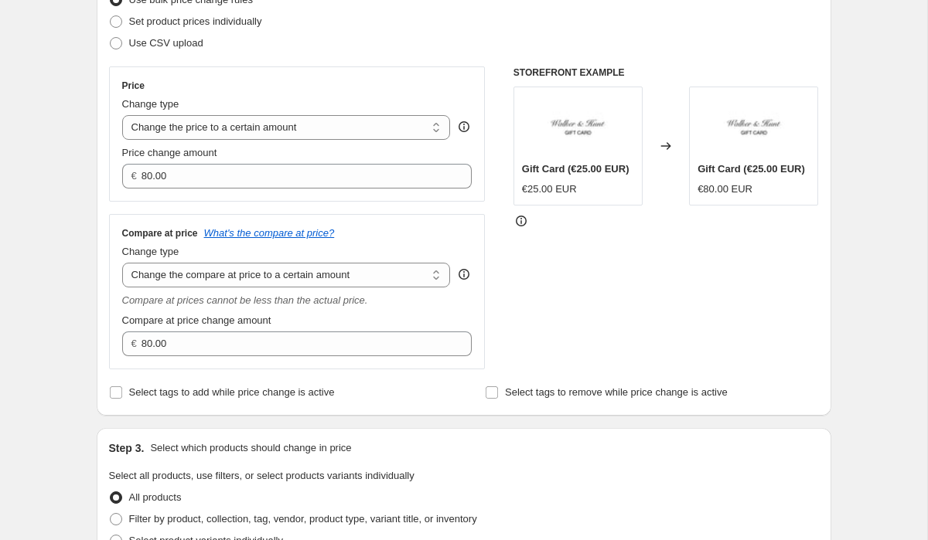
click at [99, 244] on div "Step 2. Select how the prices should change Use bulk price change rules Set pro…" at bounding box center [464, 182] width 734 height 467
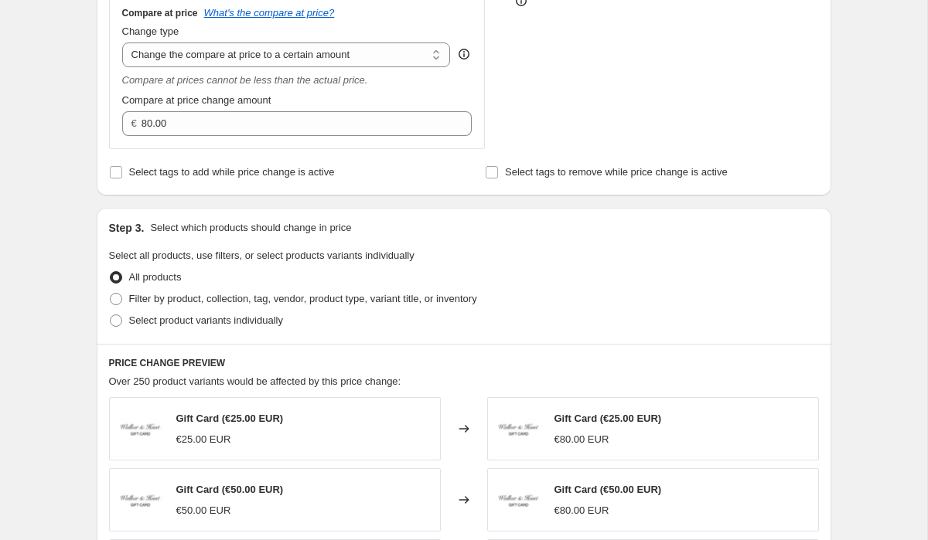
scroll to position [504, 0]
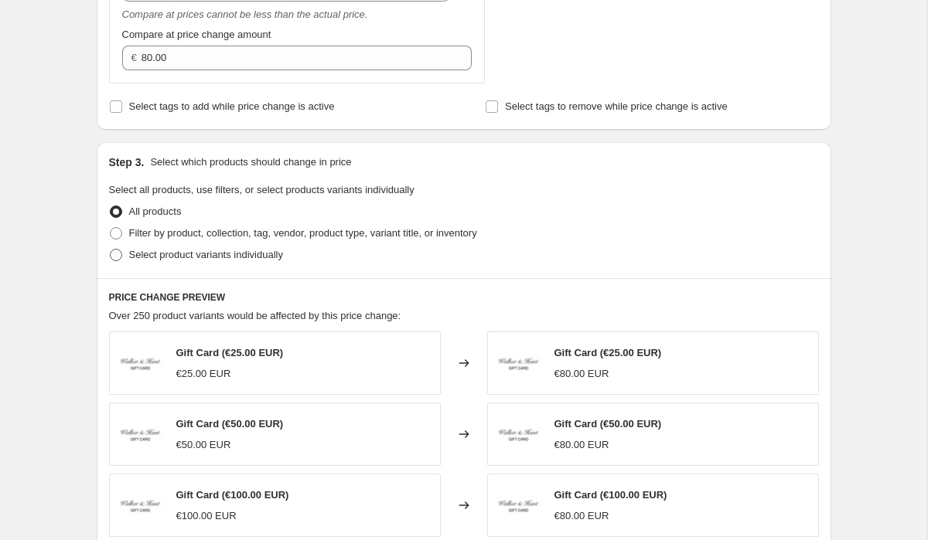
click at [117, 260] on span at bounding box center [116, 255] width 12 height 12
click at [111, 250] on input "Select product variants individually" at bounding box center [110, 249] width 1 height 1
radio input "true"
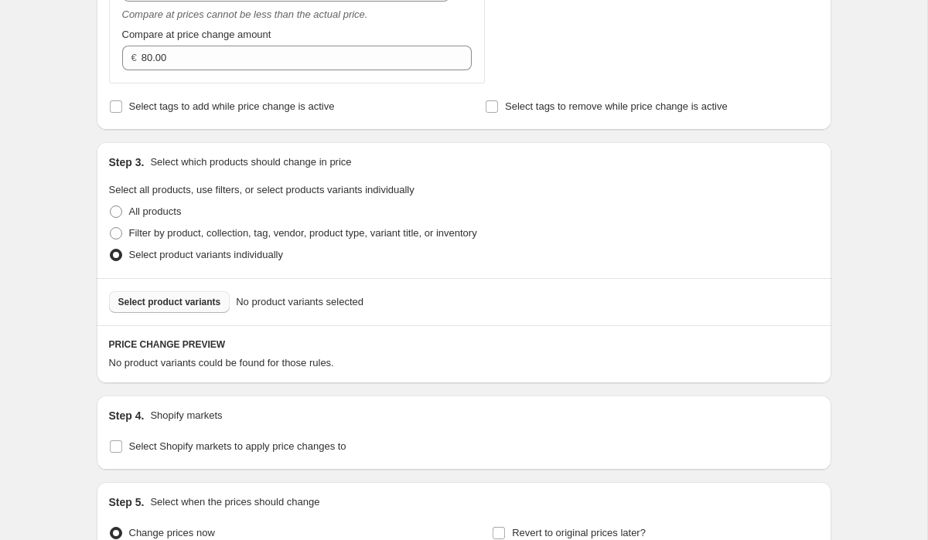
click at [173, 303] on span "Select product variants" at bounding box center [169, 302] width 103 height 12
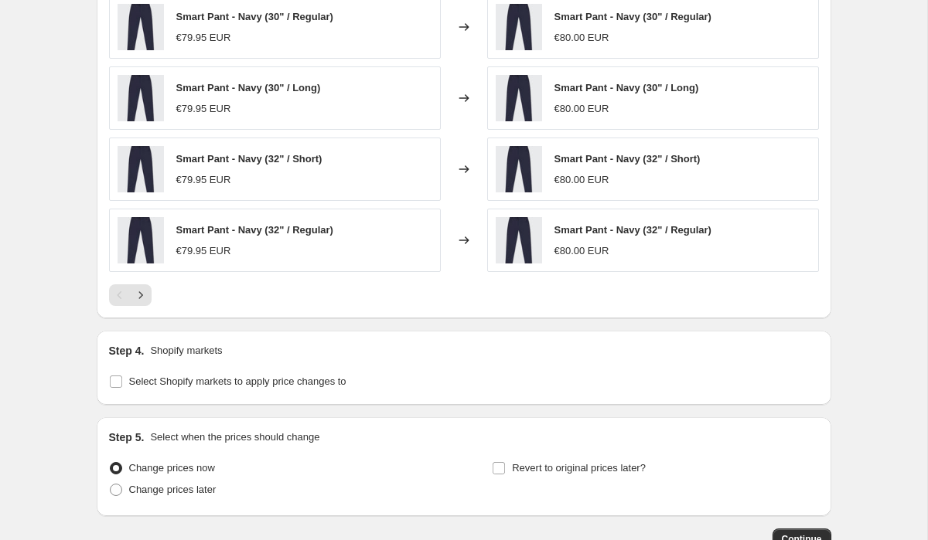
scroll to position [1063, 0]
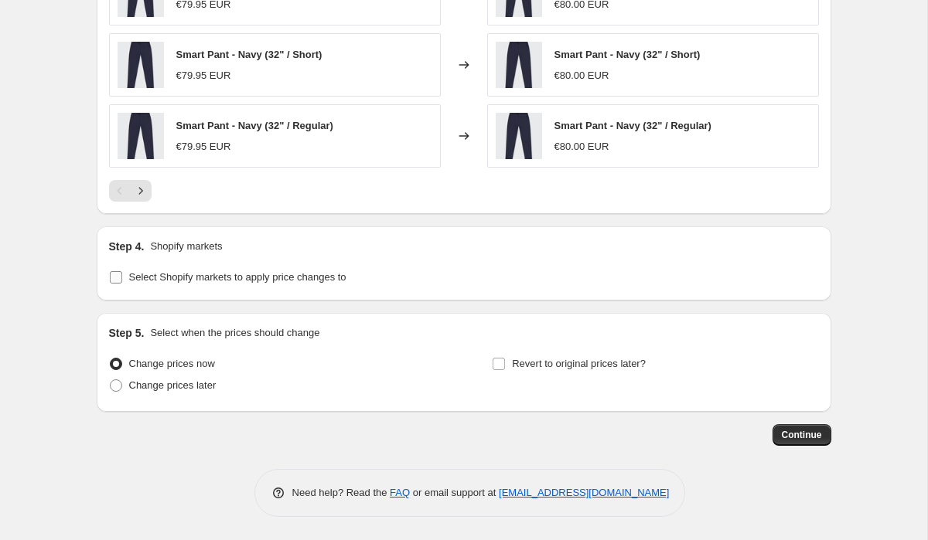
click at [113, 277] on input "Select Shopify markets to apply price changes to" at bounding box center [116, 277] width 12 height 12
checkbox input "true"
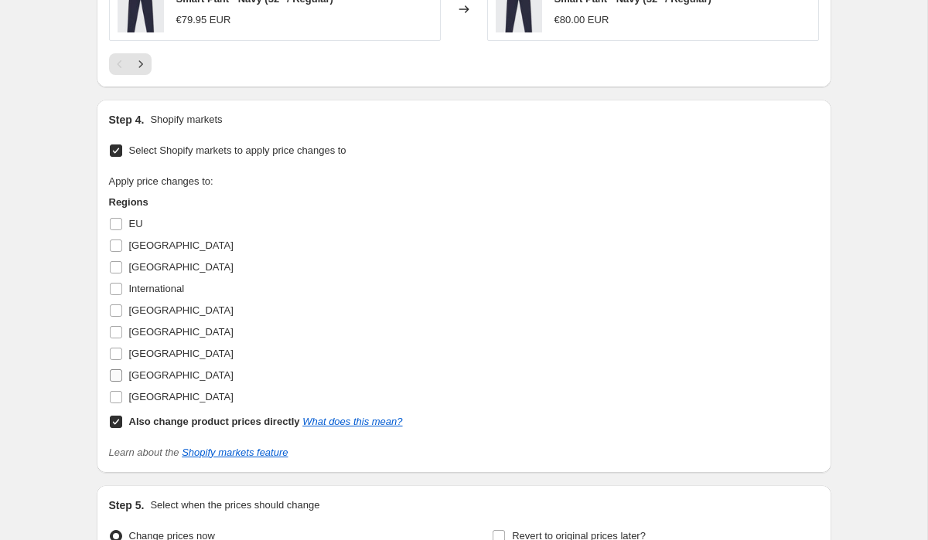
scroll to position [1234, 0]
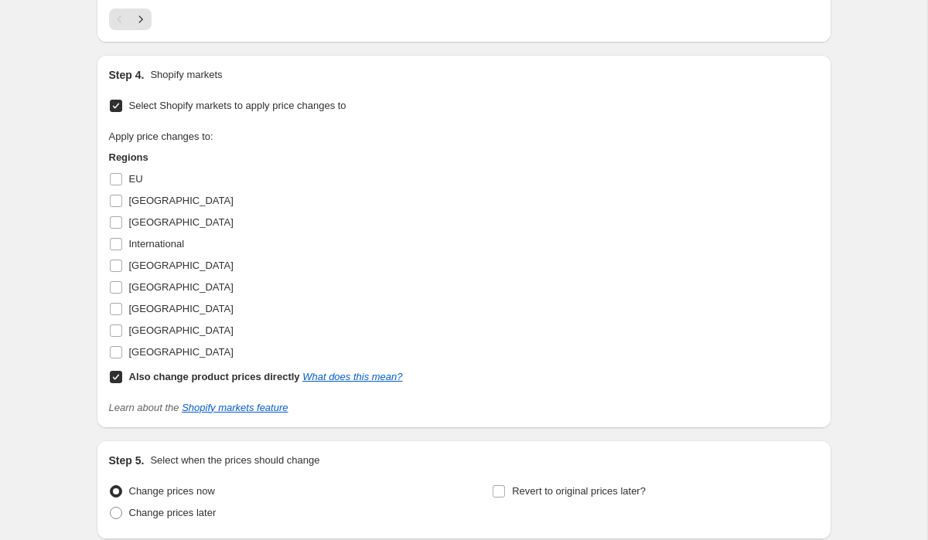
click at [115, 381] on input "Also change product prices directly What does this mean?" at bounding box center [116, 377] width 12 height 12
checkbox input "false"
click at [120, 241] on input "International" at bounding box center [116, 244] width 12 height 12
checkbox input "true"
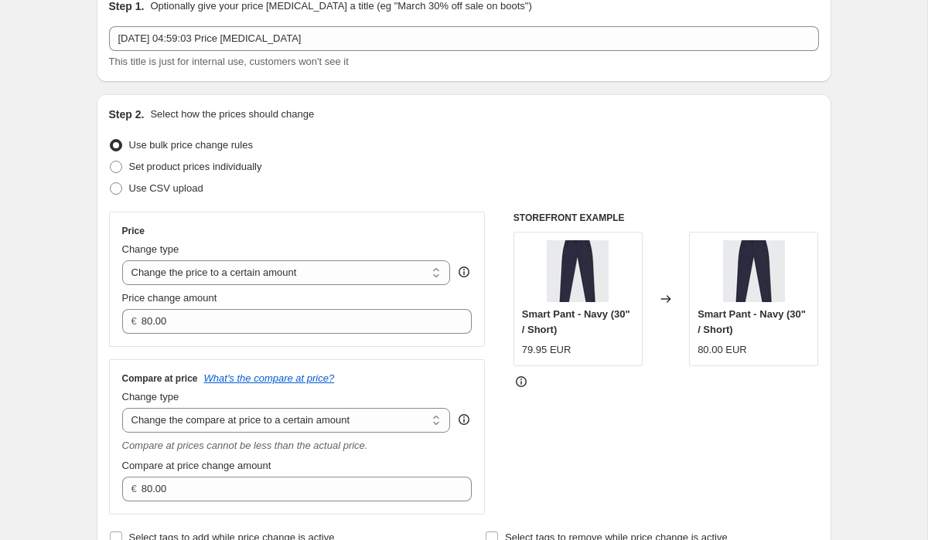
scroll to position [71, 0]
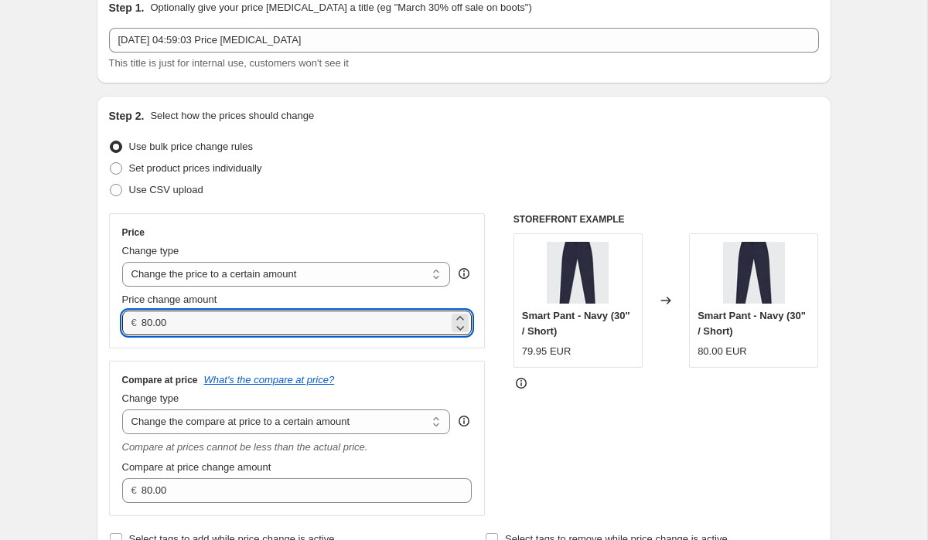
drag, startPoint x: 182, startPoint y: 319, endPoint x: 80, endPoint y: 319, distance: 102.8
drag, startPoint x: 175, startPoint y: 325, endPoint x: 114, endPoint y: 320, distance: 61.2
click at [115, 322] on div "Price Change type Change the price to a certain amount Change the price by a ce…" at bounding box center [297, 280] width 376 height 135
type input "69.95"
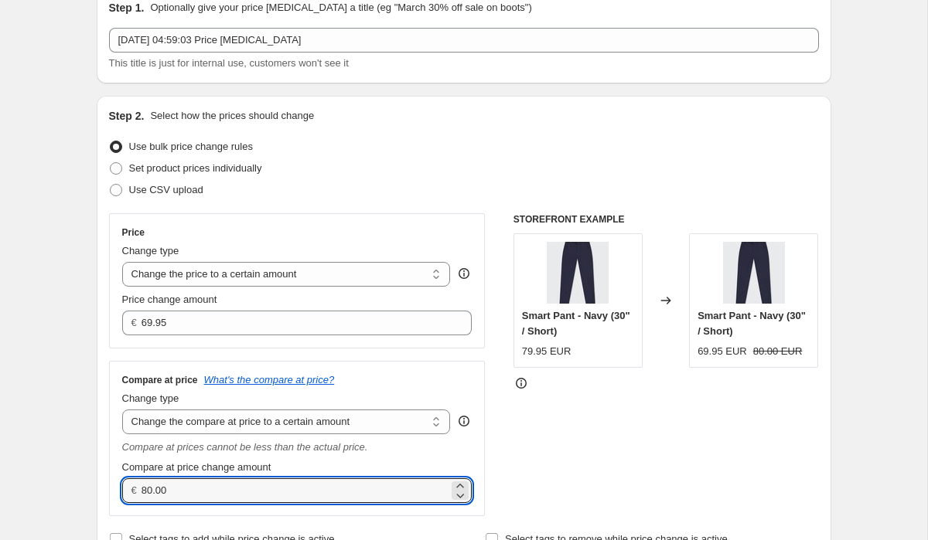
drag, startPoint x: 184, startPoint y: 492, endPoint x: 97, endPoint y: 483, distance: 87.0
click at [103, 484] on div "Step 2. Select how the prices should change Use bulk price change rules Set pro…" at bounding box center [464, 329] width 734 height 467
paste input "69.95"
type input "69.95"
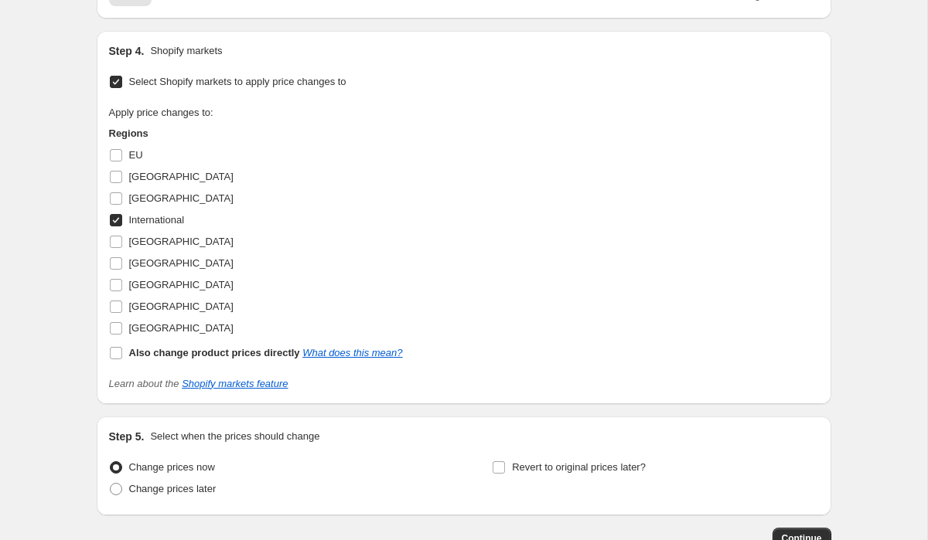
scroll to position [1362, 0]
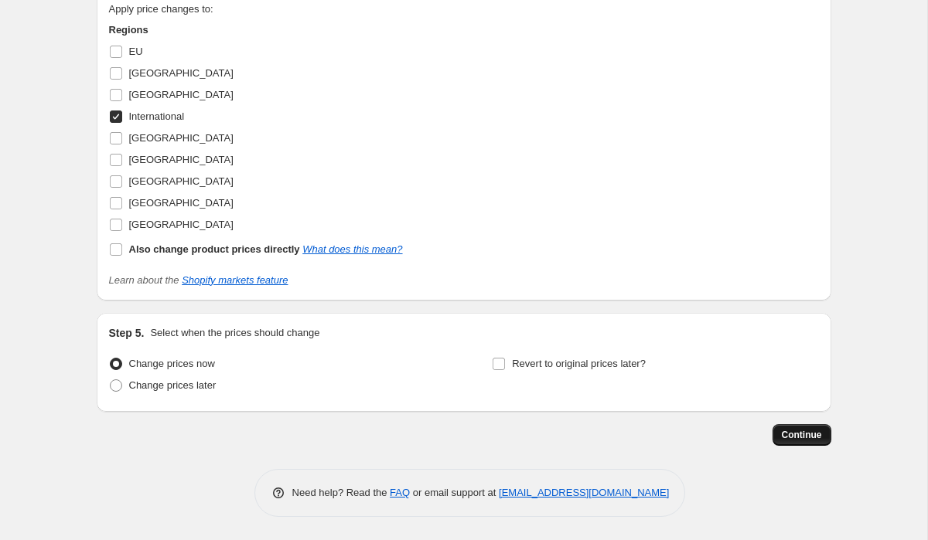
click at [806, 429] on span "Continue" at bounding box center [801, 435] width 40 height 12
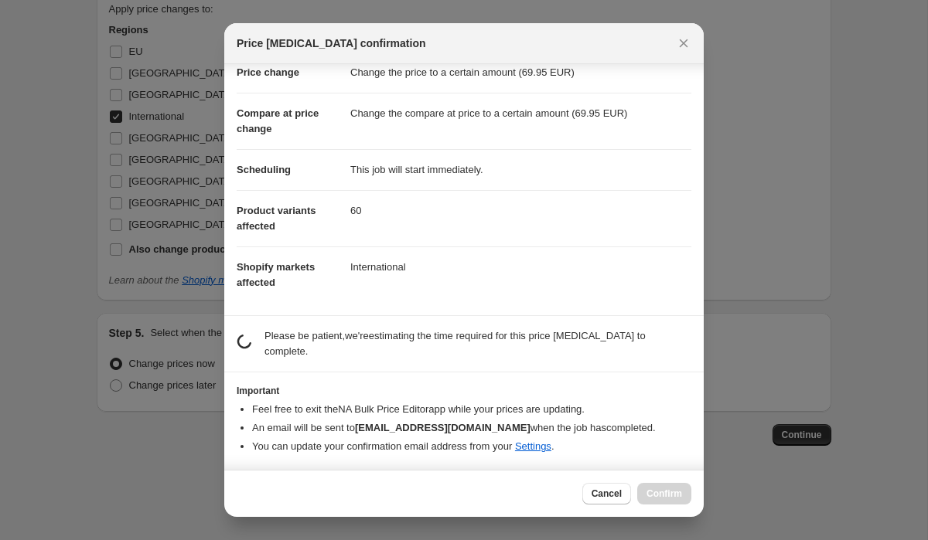
scroll to position [39, 0]
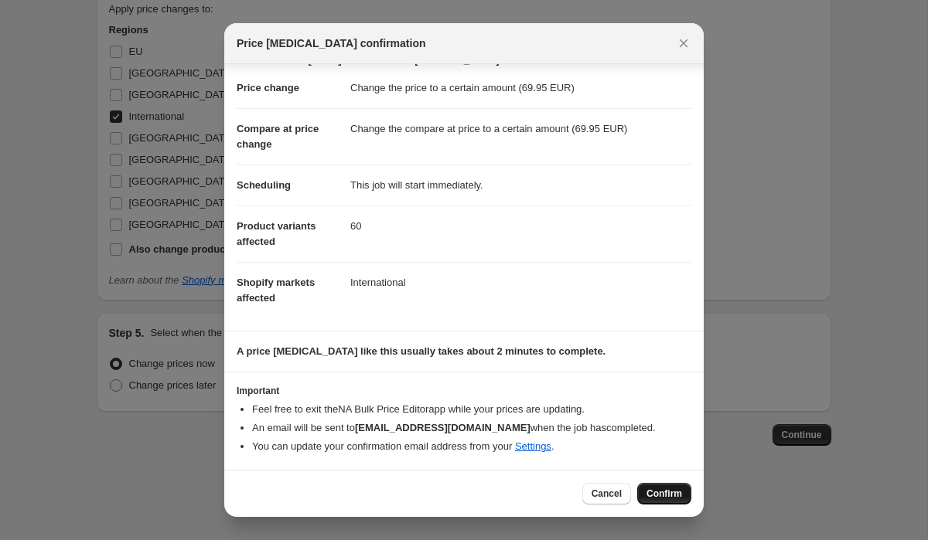
click at [683, 487] on button "Confirm" at bounding box center [664, 494] width 54 height 22
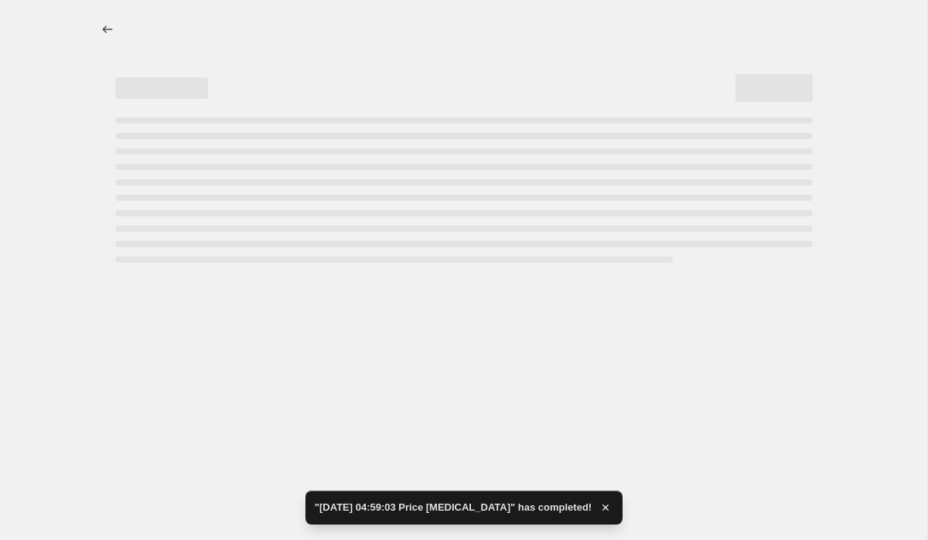
select select "to"
